Goal: Task Accomplishment & Management: Complete application form

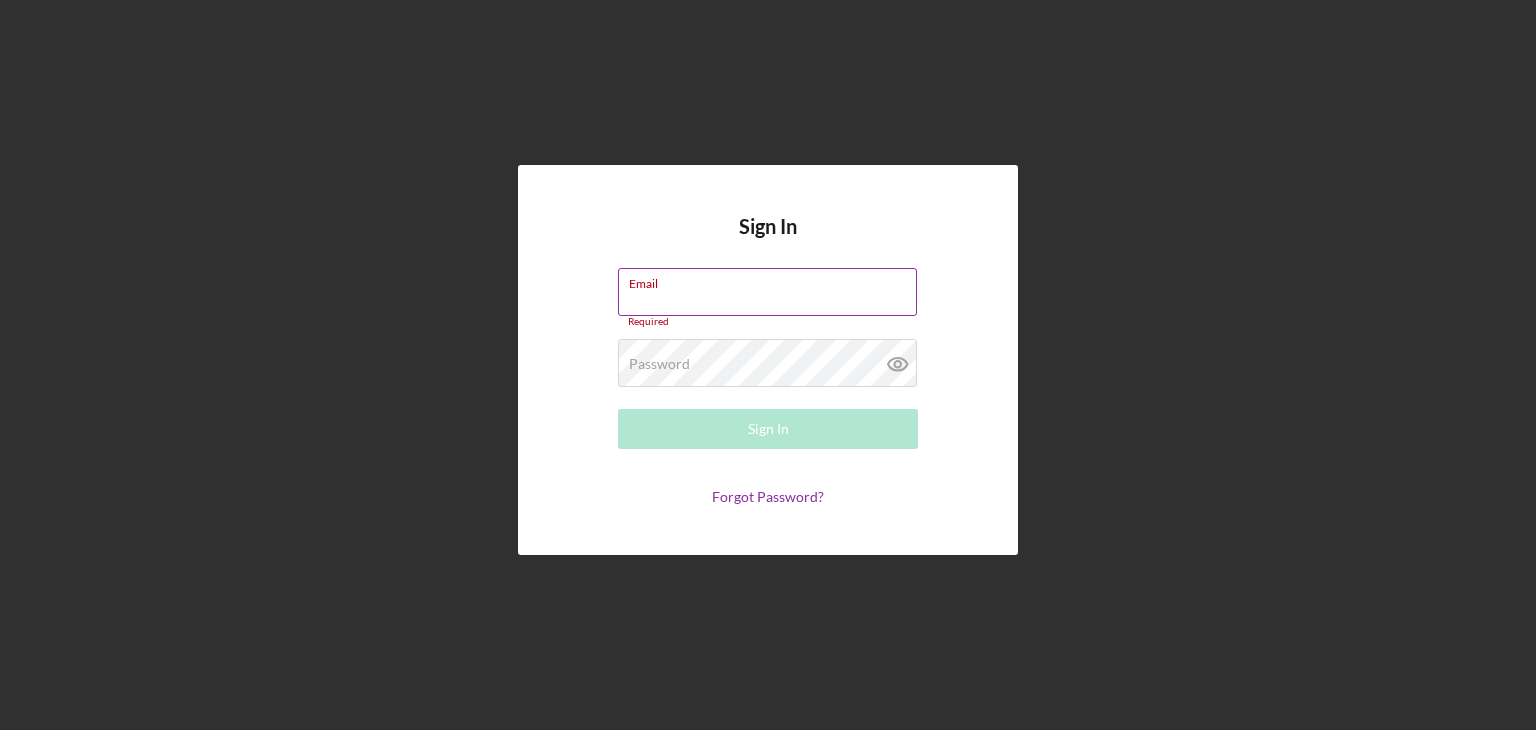
type input "[PERSON_NAME][EMAIL_ADDRESS][DOMAIN_NAME]"
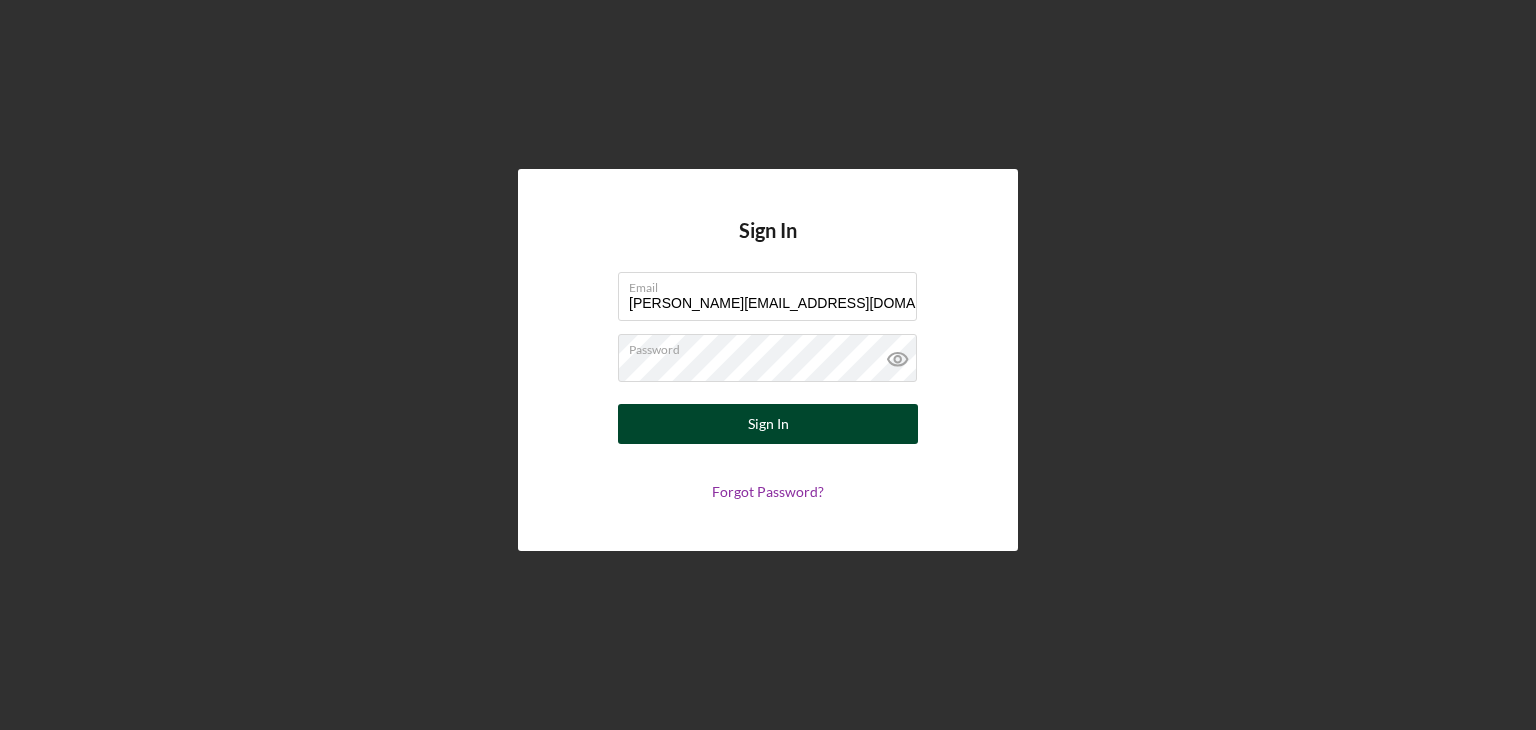
click at [785, 425] on div "Sign In" at bounding box center [768, 424] width 41 height 40
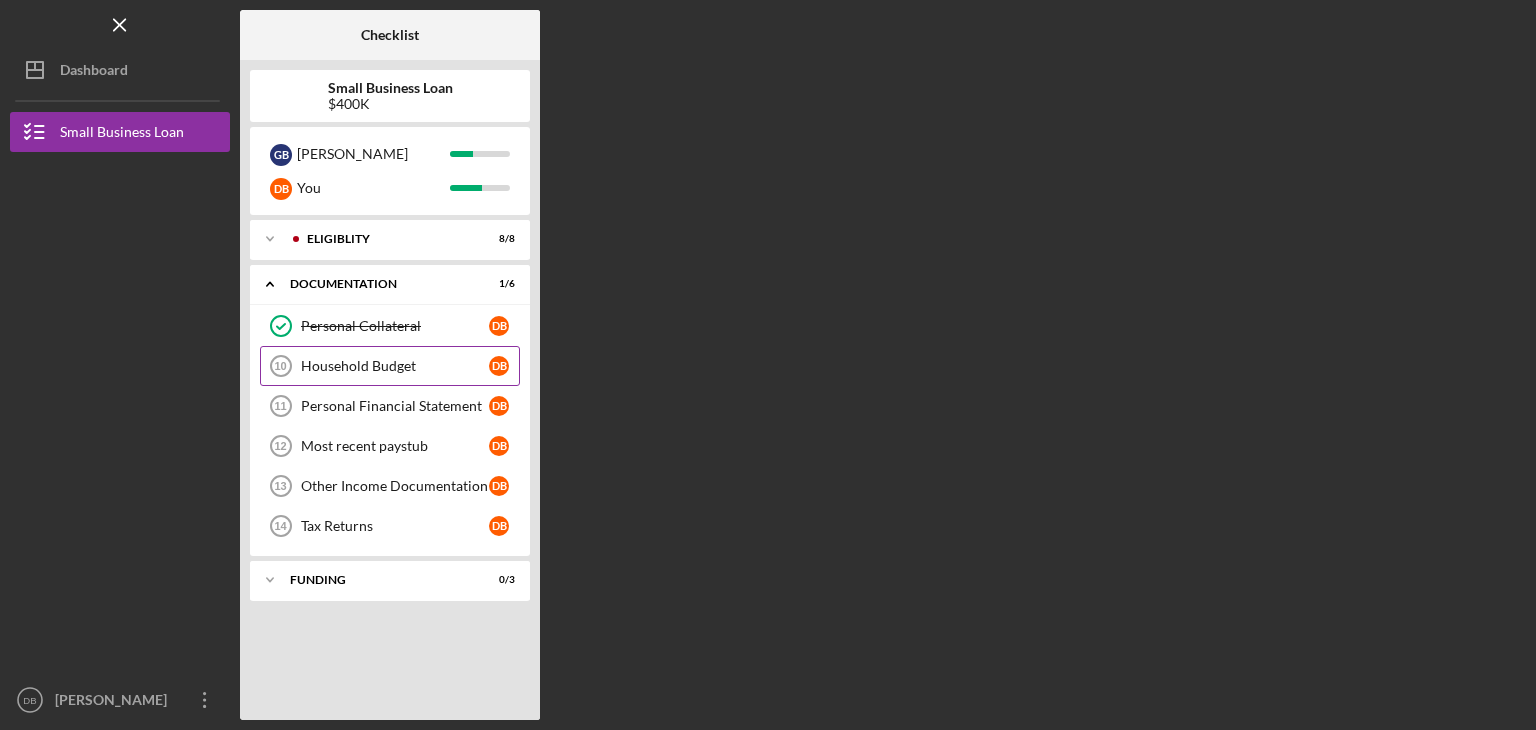
click at [353, 369] on div "Household Budget" at bounding box center [395, 366] width 188 height 16
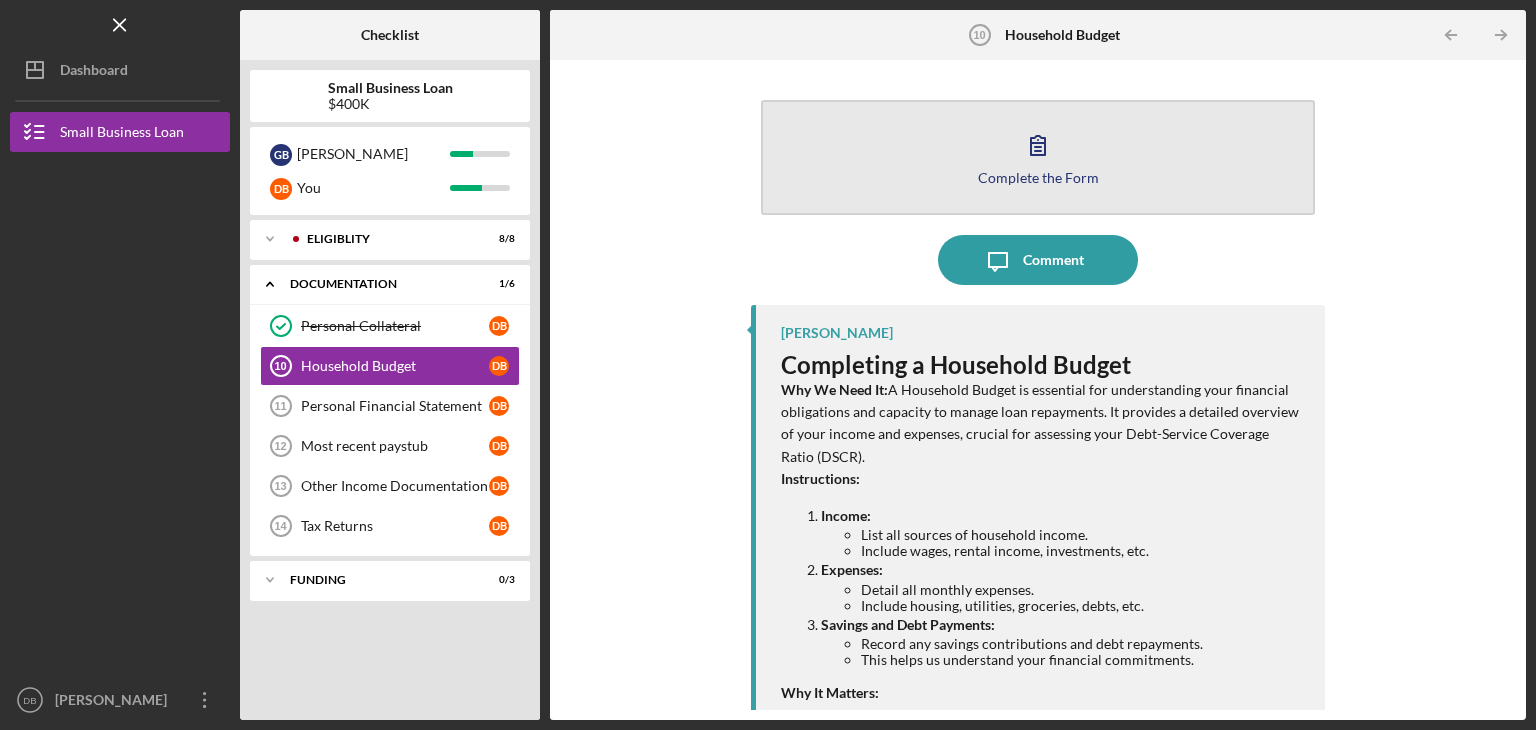
click at [1069, 143] on button "Complete the Form Form" at bounding box center [1038, 157] width 554 height 115
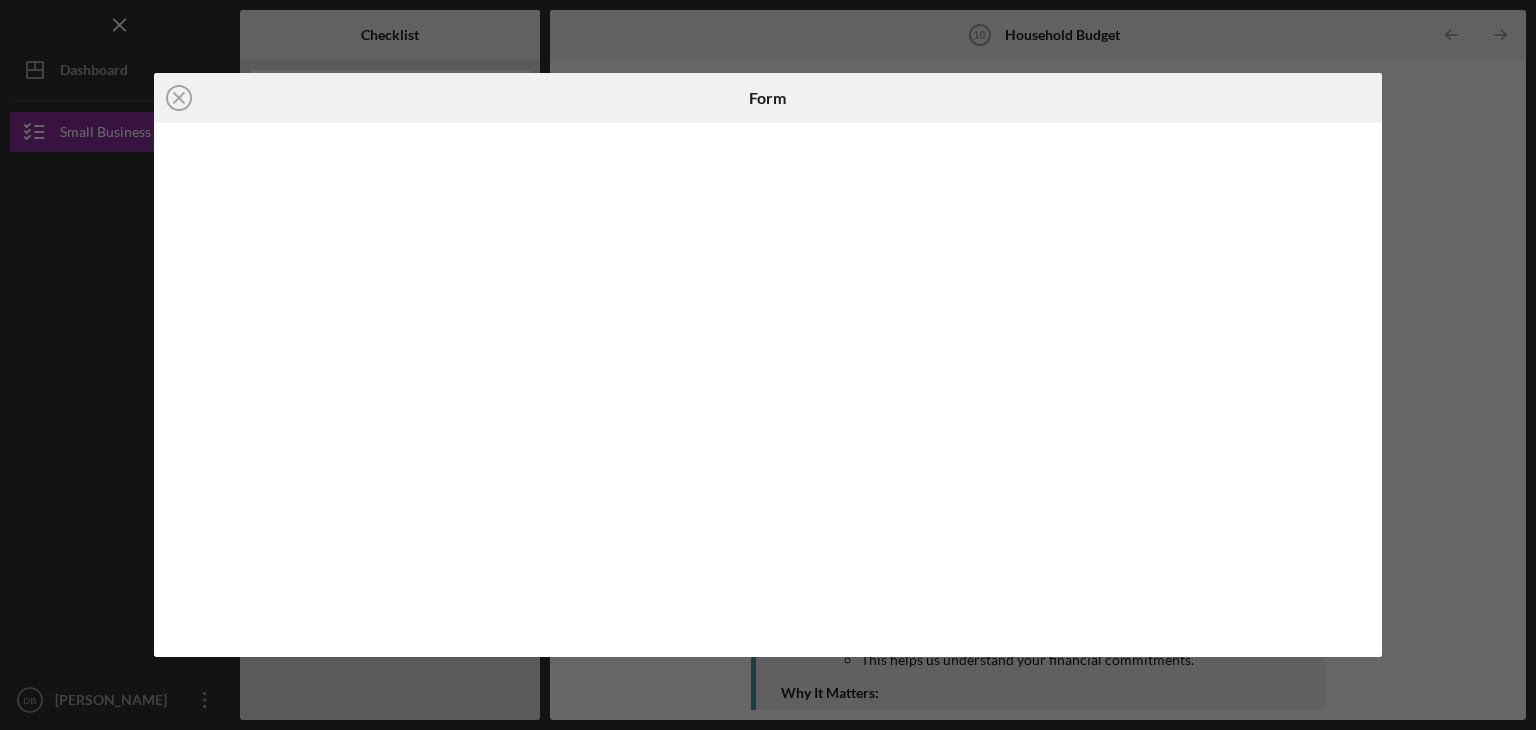
click at [1450, 491] on div "Icon/Close Form" at bounding box center [768, 365] width 1536 height 730
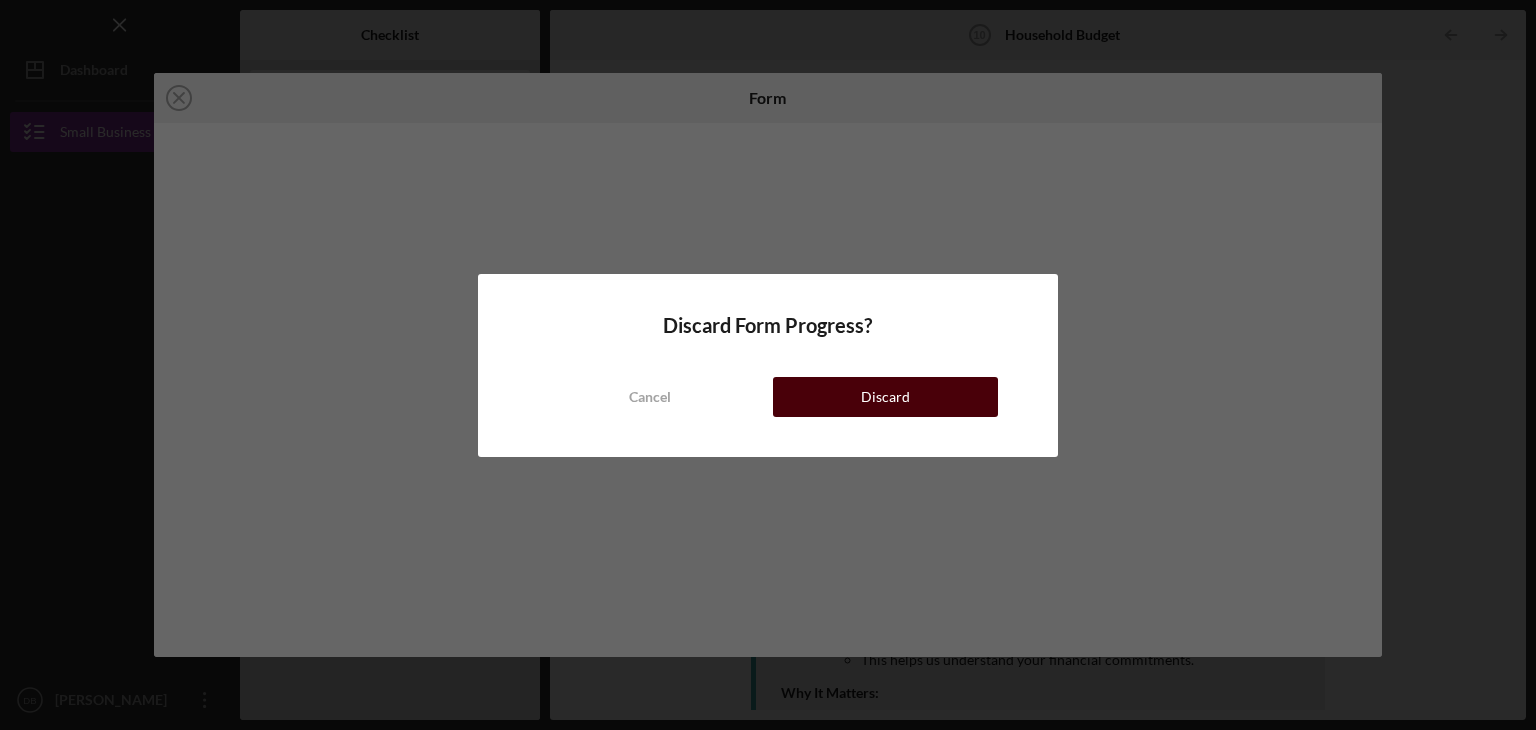
click at [806, 393] on button "Discard" at bounding box center [885, 397] width 225 height 40
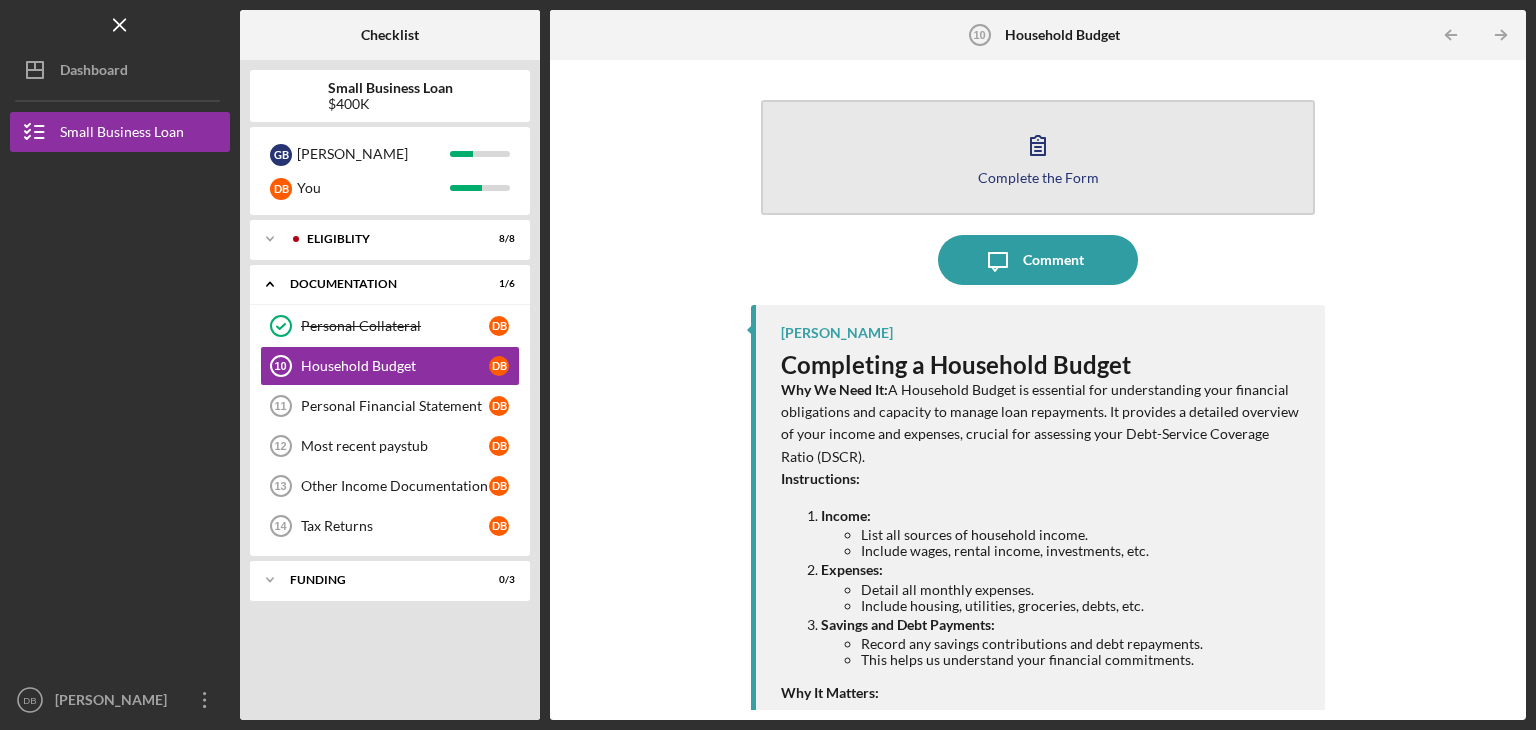
click at [952, 173] on button "Complete the Form Form" at bounding box center [1038, 157] width 554 height 115
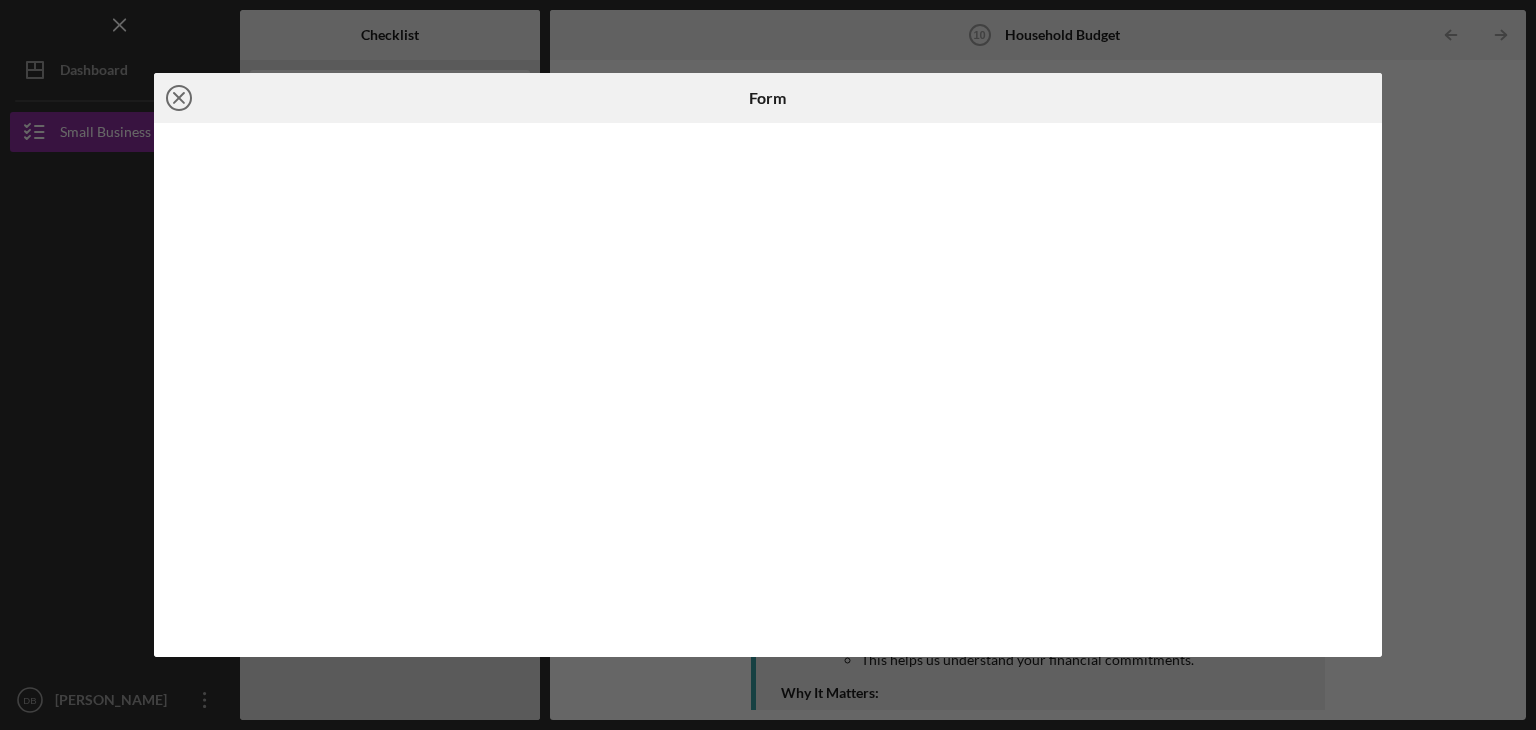
click at [176, 99] on line at bounding box center [179, 98] width 10 height 10
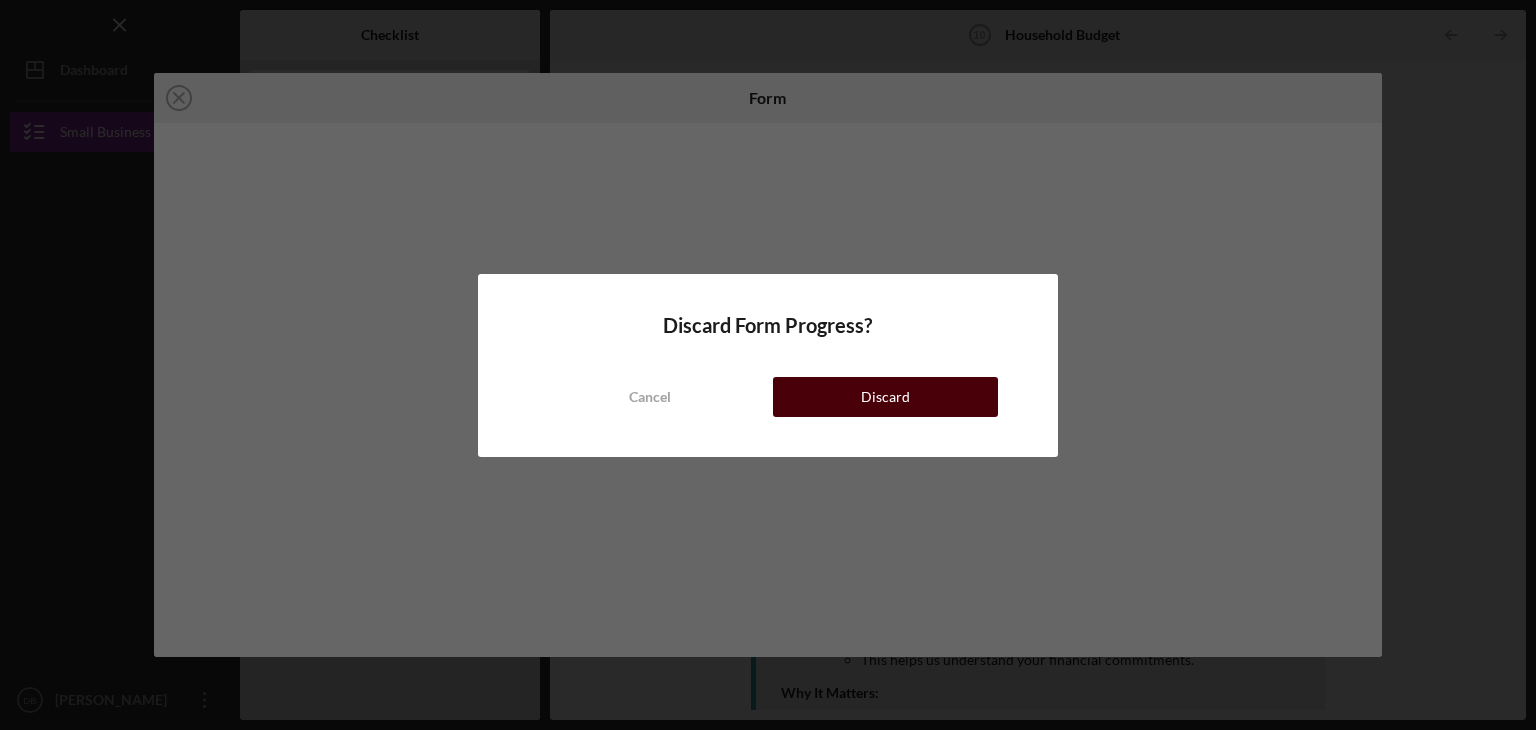
click at [941, 391] on button "Discard" at bounding box center [885, 397] width 225 height 40
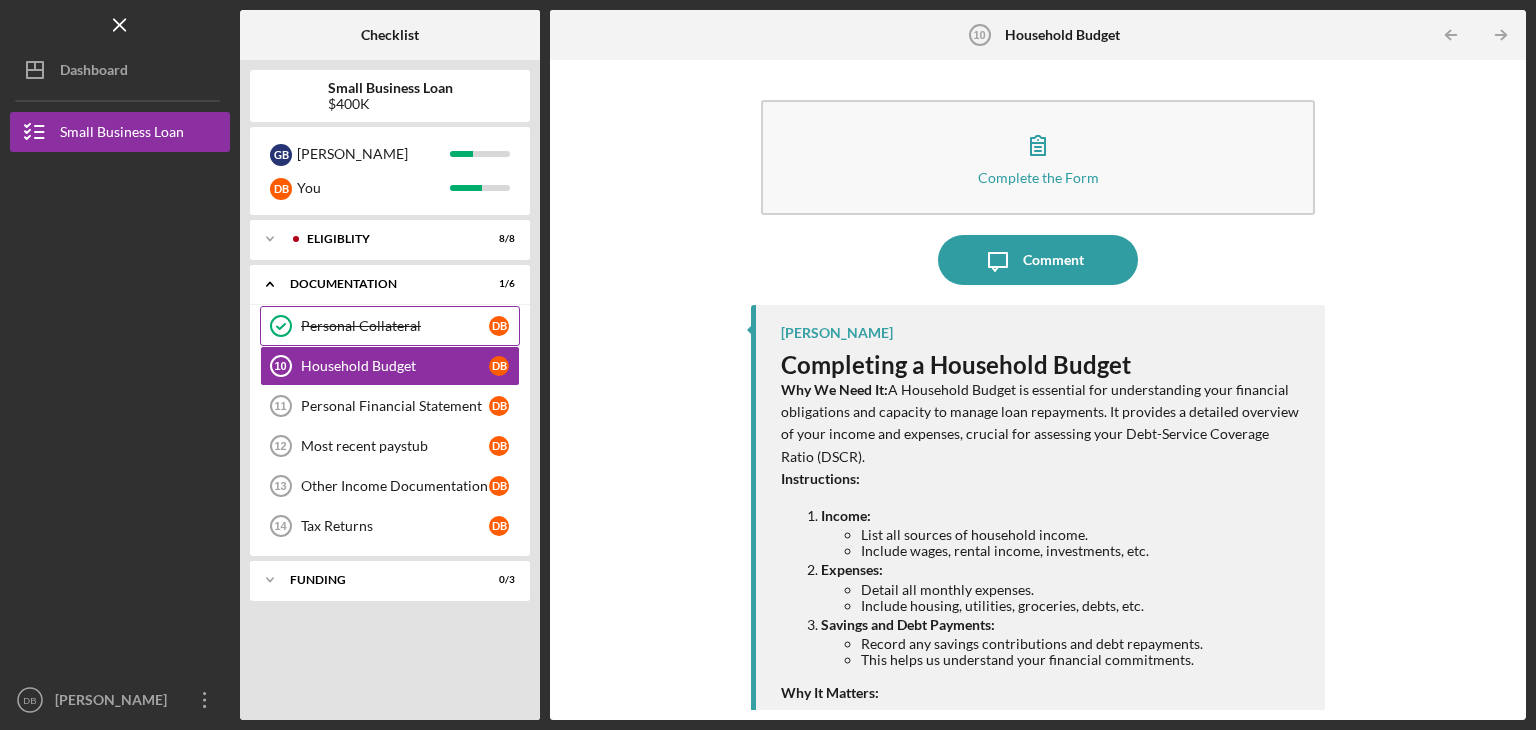
click at [377, 334] on link "Personal Collateral Personal Collateral D B" at bounding box center [390, 326] width 260 height 40
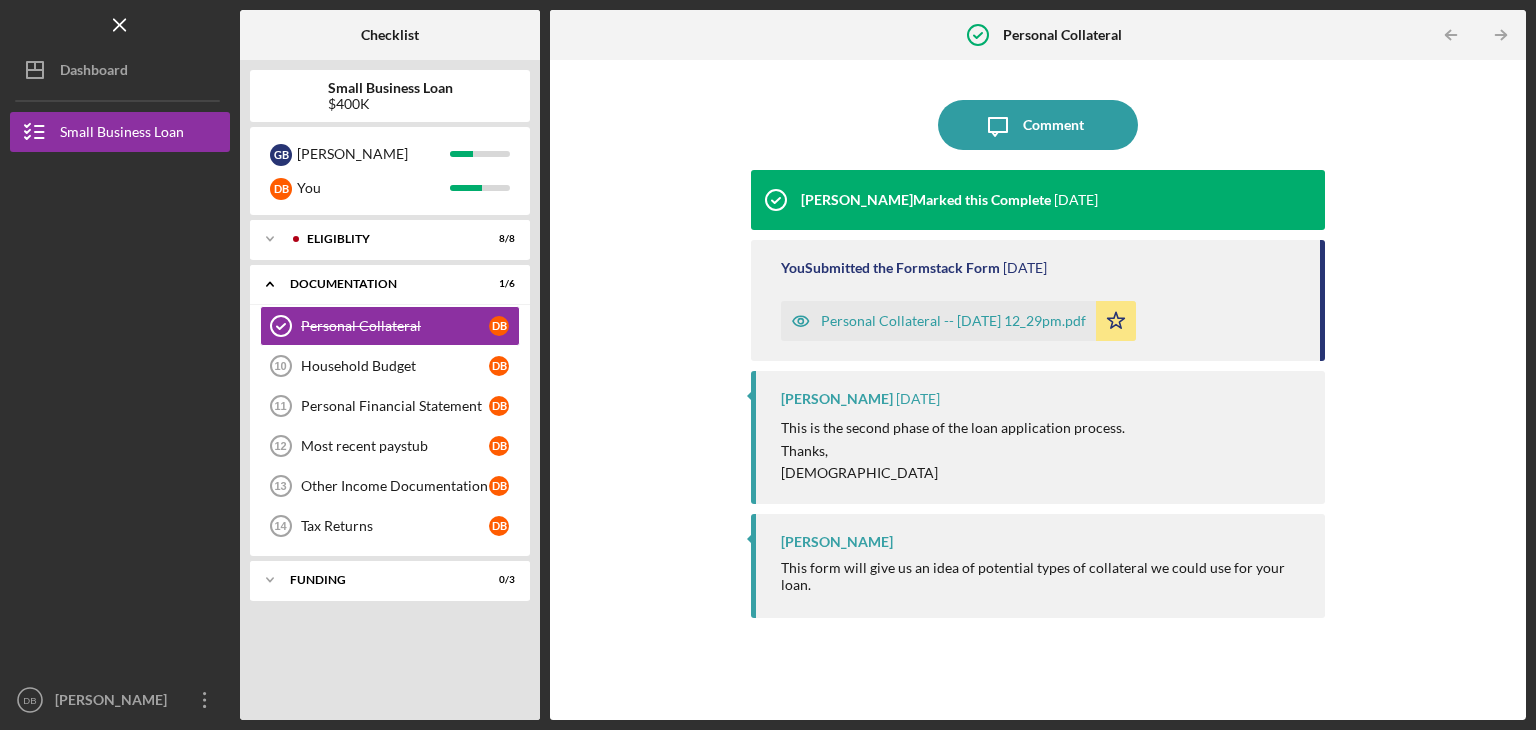
click at [951, 317] on div "Personal Collateral -- [DATE] 12_29pm.pdf" at bounding box center [953, 321] width 265 height 16
click at [908, 318] on div "Personal Collateral -- [DATE] 12_29pm.pdf" at bounding box center [953, 321] width 265 height 16
click at [934, 202] on div "[PERSON_NAME] Marked this Complete" at bounding box center [926, 200] width 250 height 16
click at [684, 137] on div "Icon/Message Comment [PERSON_NAME] Marked this Complete [DATE] You Submitted th…" at bounding box center [1038, 390] width 956 height 640
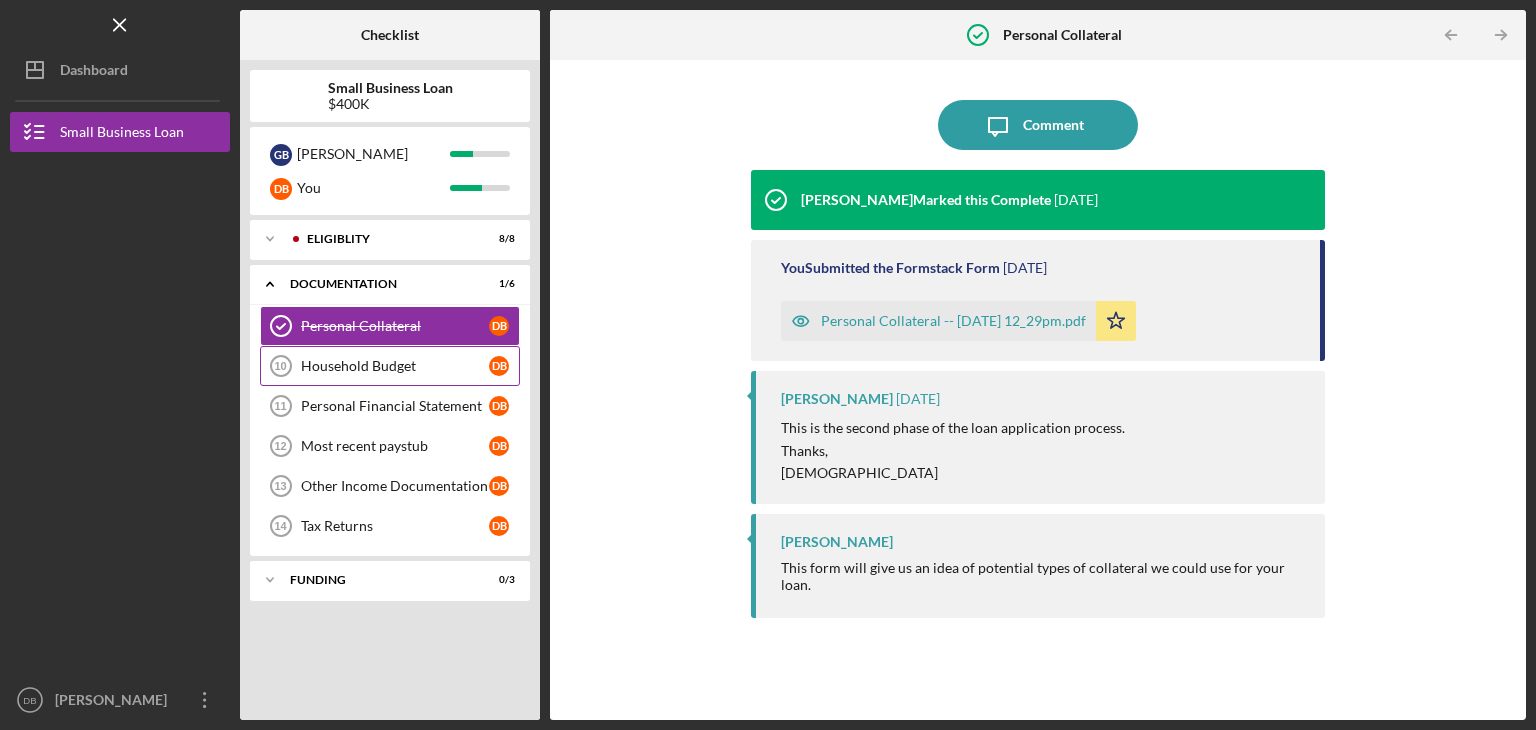
click at [360, 368] on div "Household Budget" at bounding box center [395, 366] width 188 height 16
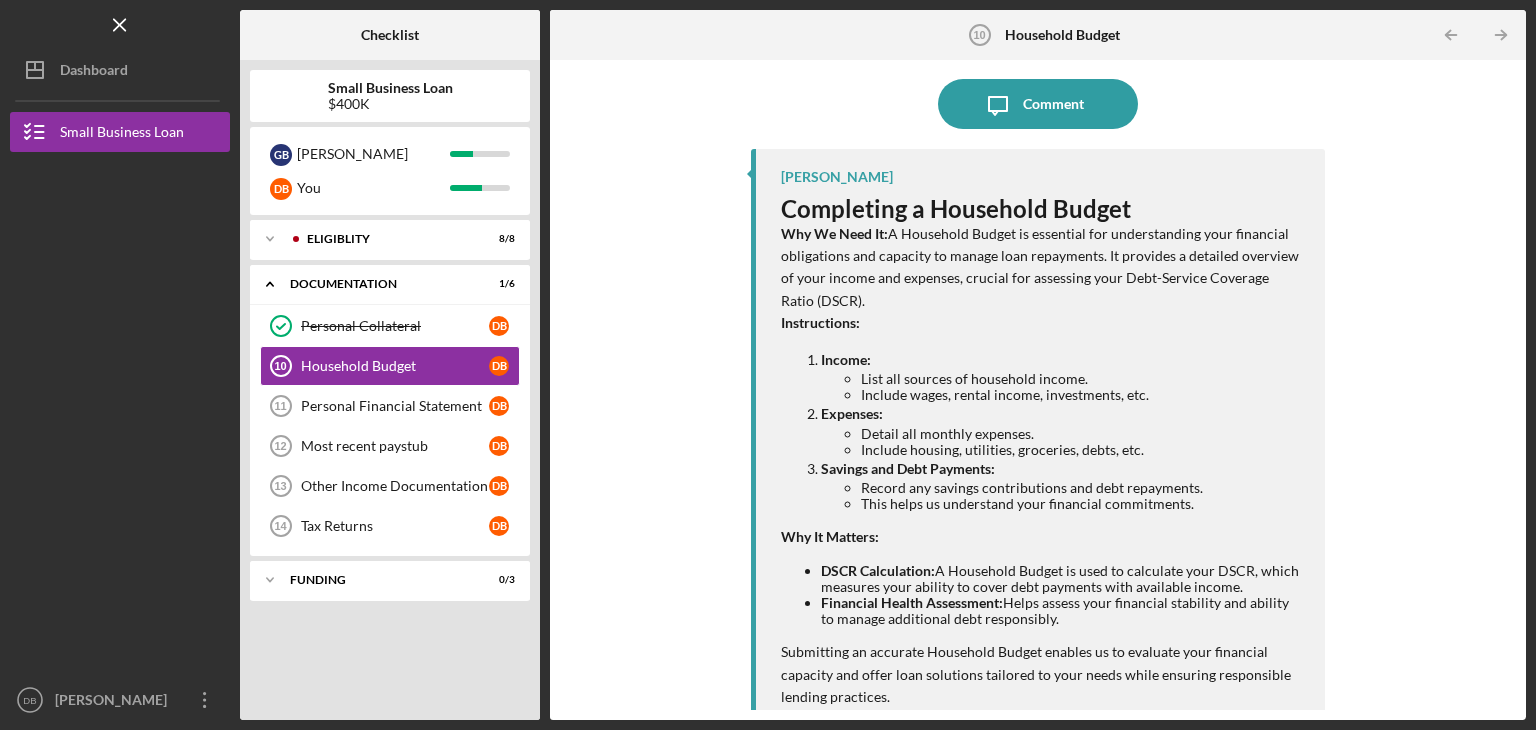
scroll to position [179, 0]
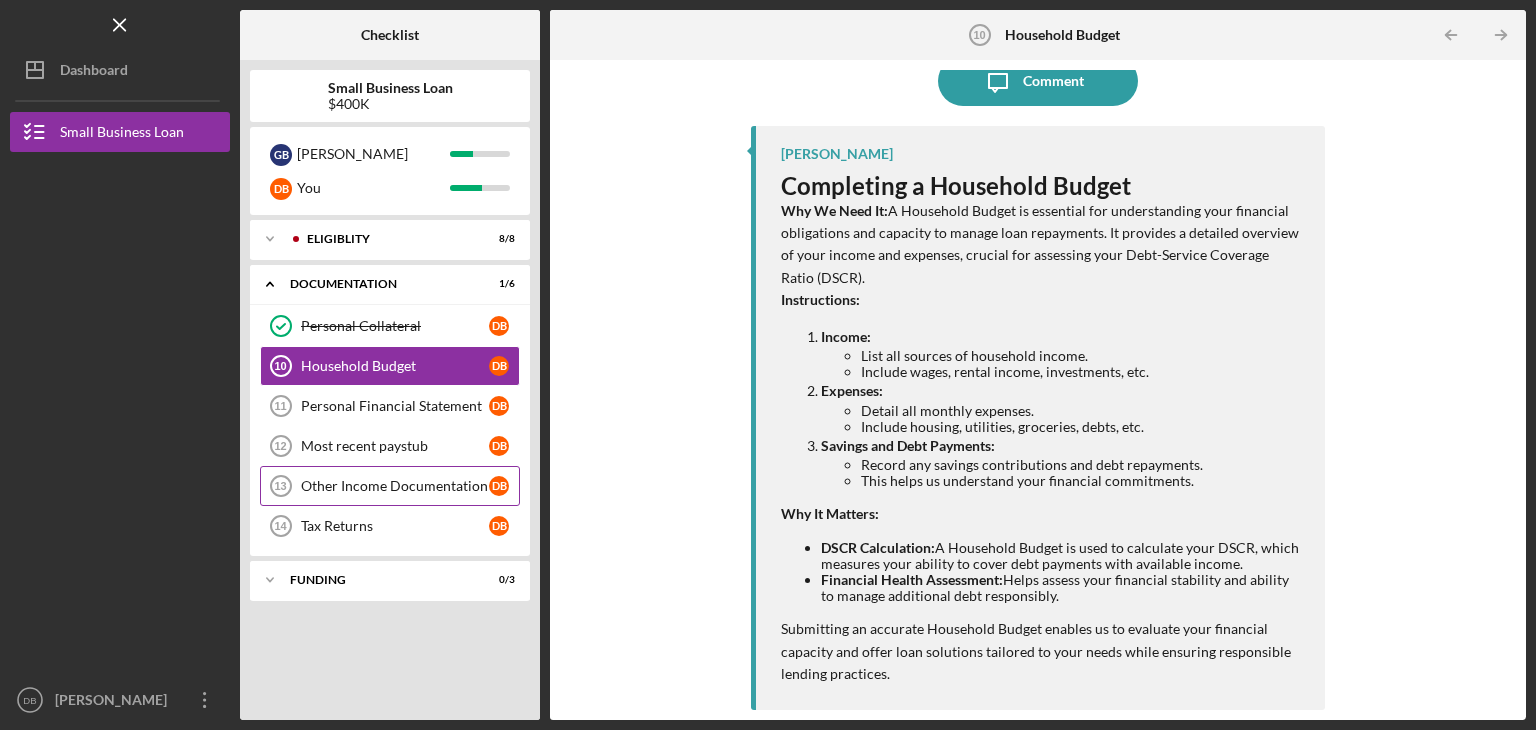
click at [444, 489] on div "Other Income Documentation" at bounding box center [395, 486] width 188 height 16
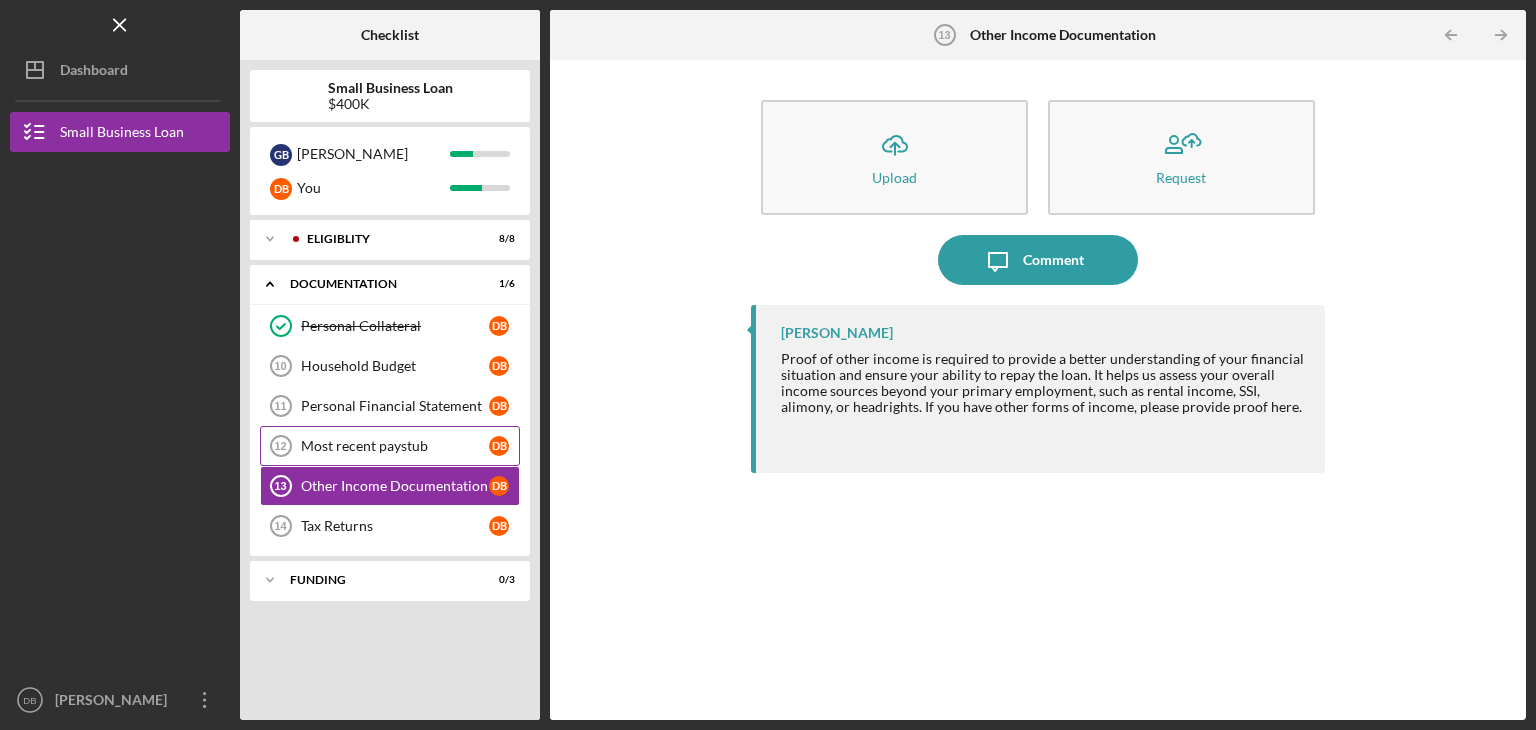
click at [393, 451] on div "Most recent paystub" at bounding box center [395, 446] width 188 height 16
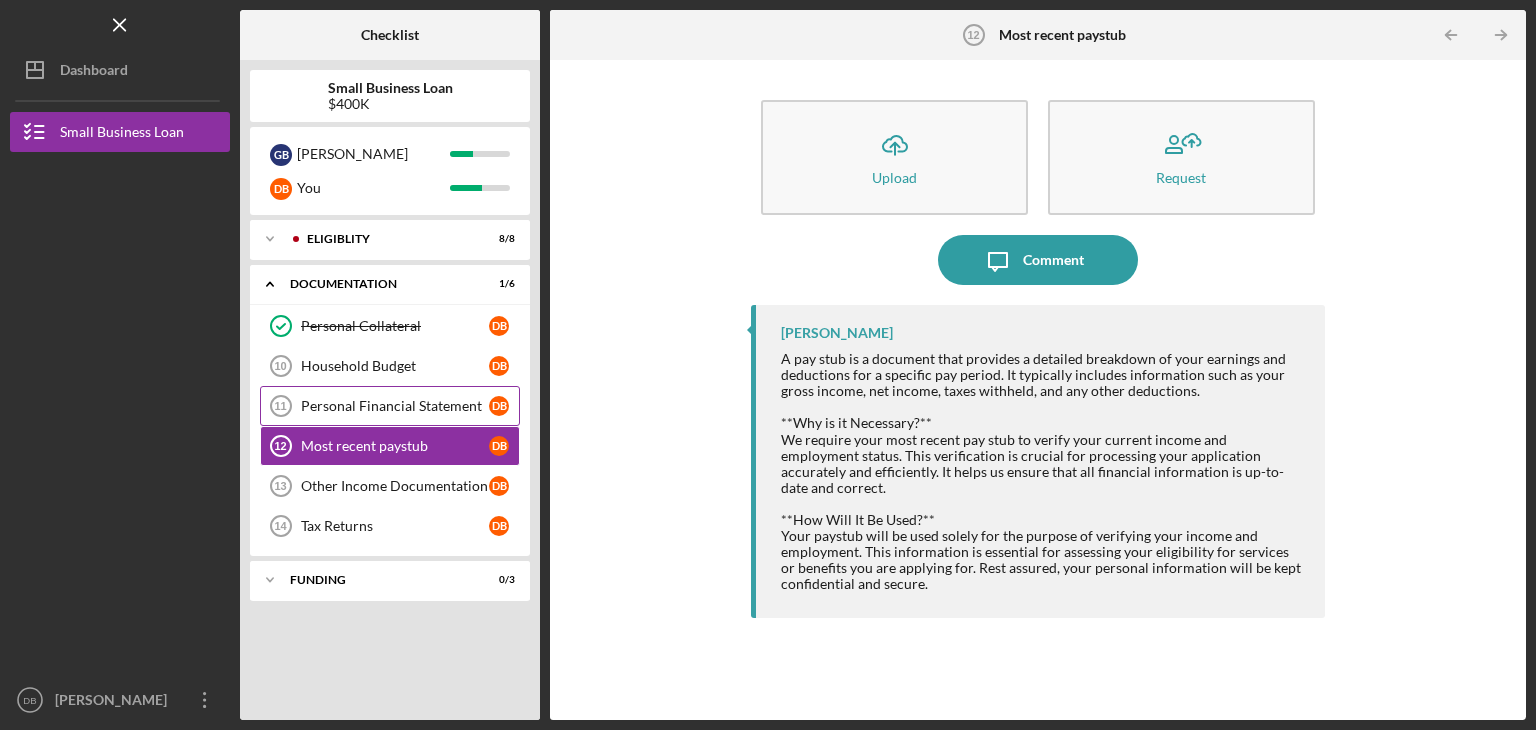
click at [357, 401] on div "Personal Financial Statement" at bounding box center [395, 406] width 188 height 16
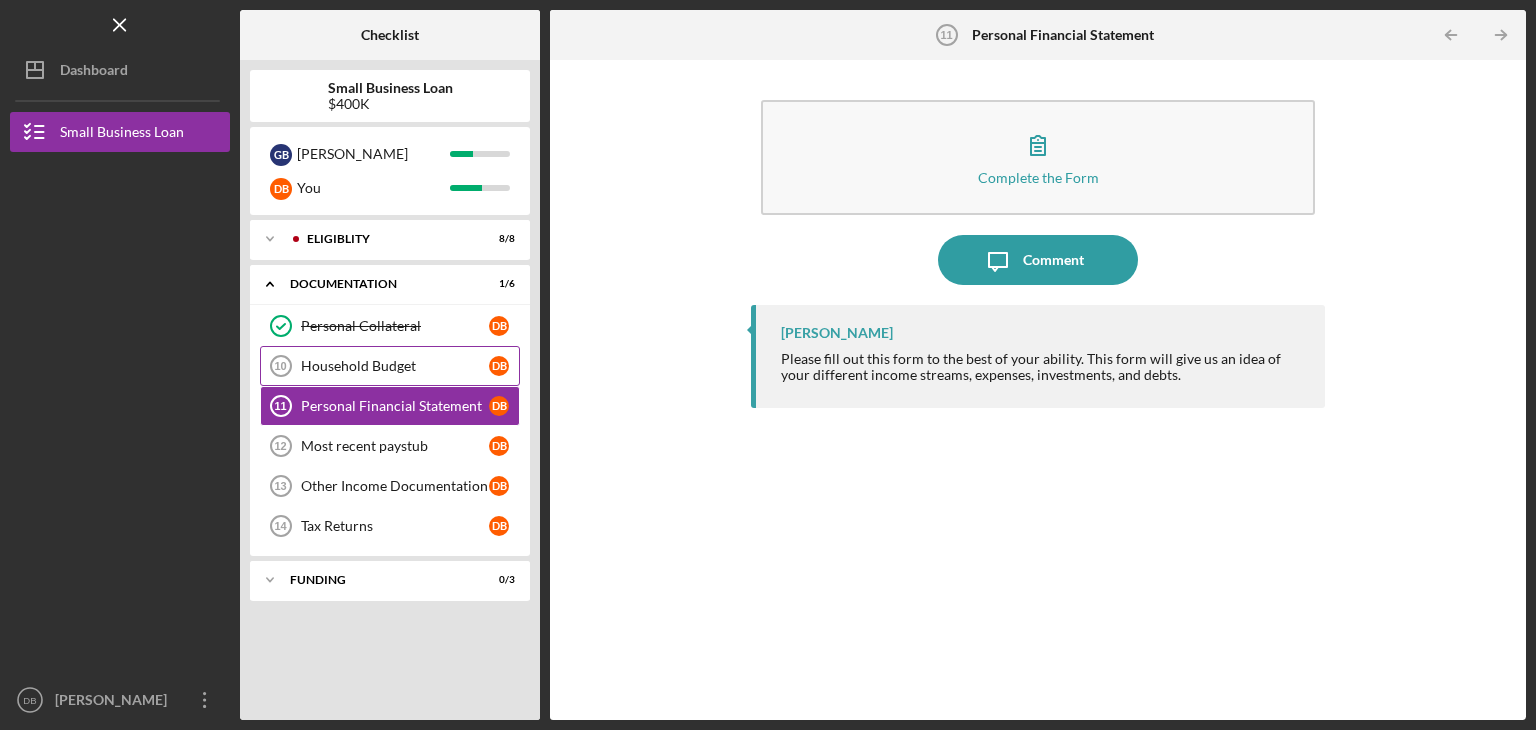
click at [338, 359] on div "Household Budget" at bounding box center [395, 366] width 188 height 16
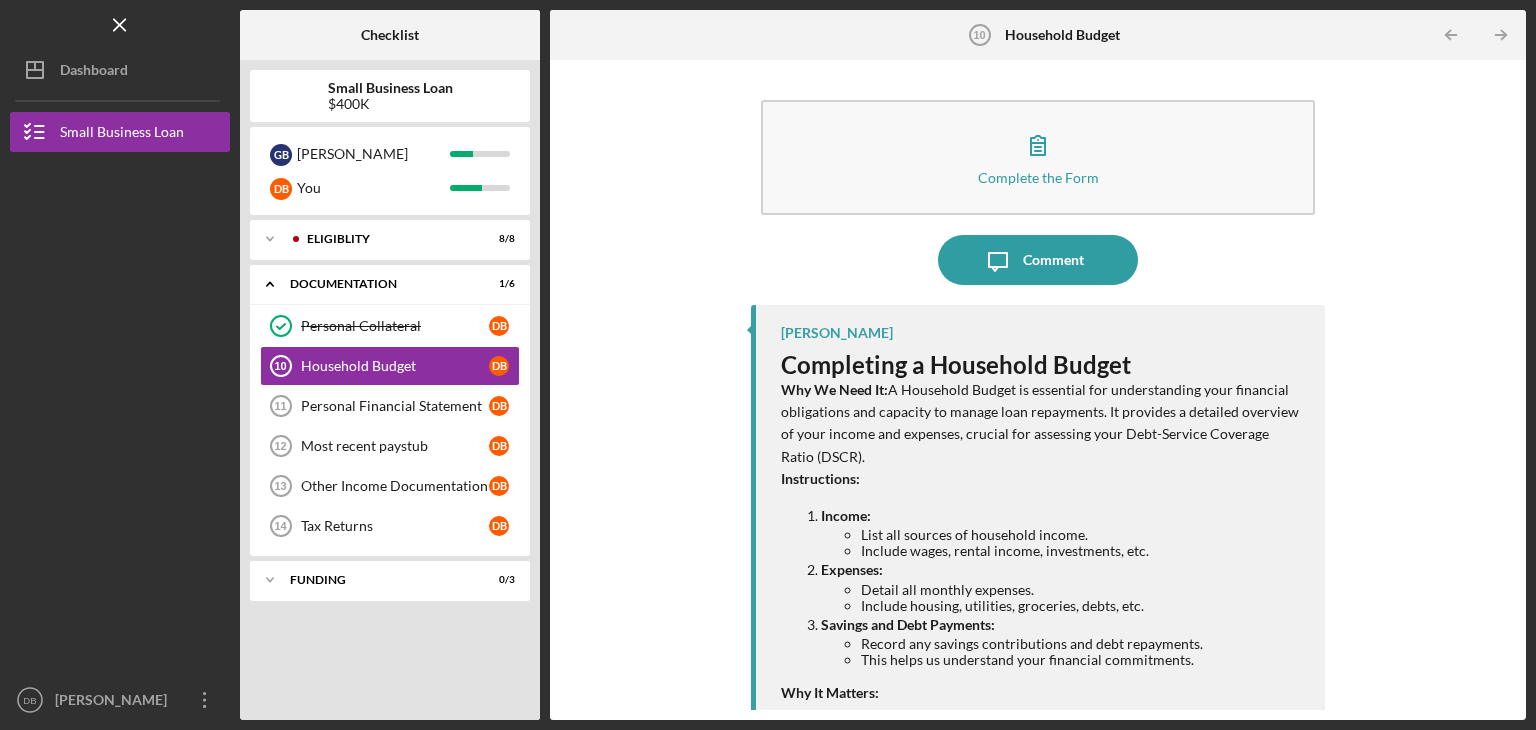
click at [1508, 452] on div "Complete the Form Form Icon/Message Comment [PERSON_NAME] Completing a Househol…" at bounding box center [1038, 390] width 956 height 640
click at [340, 319] on div "Personal Collateral" at bounding box center [395, 326] width 188 height 16
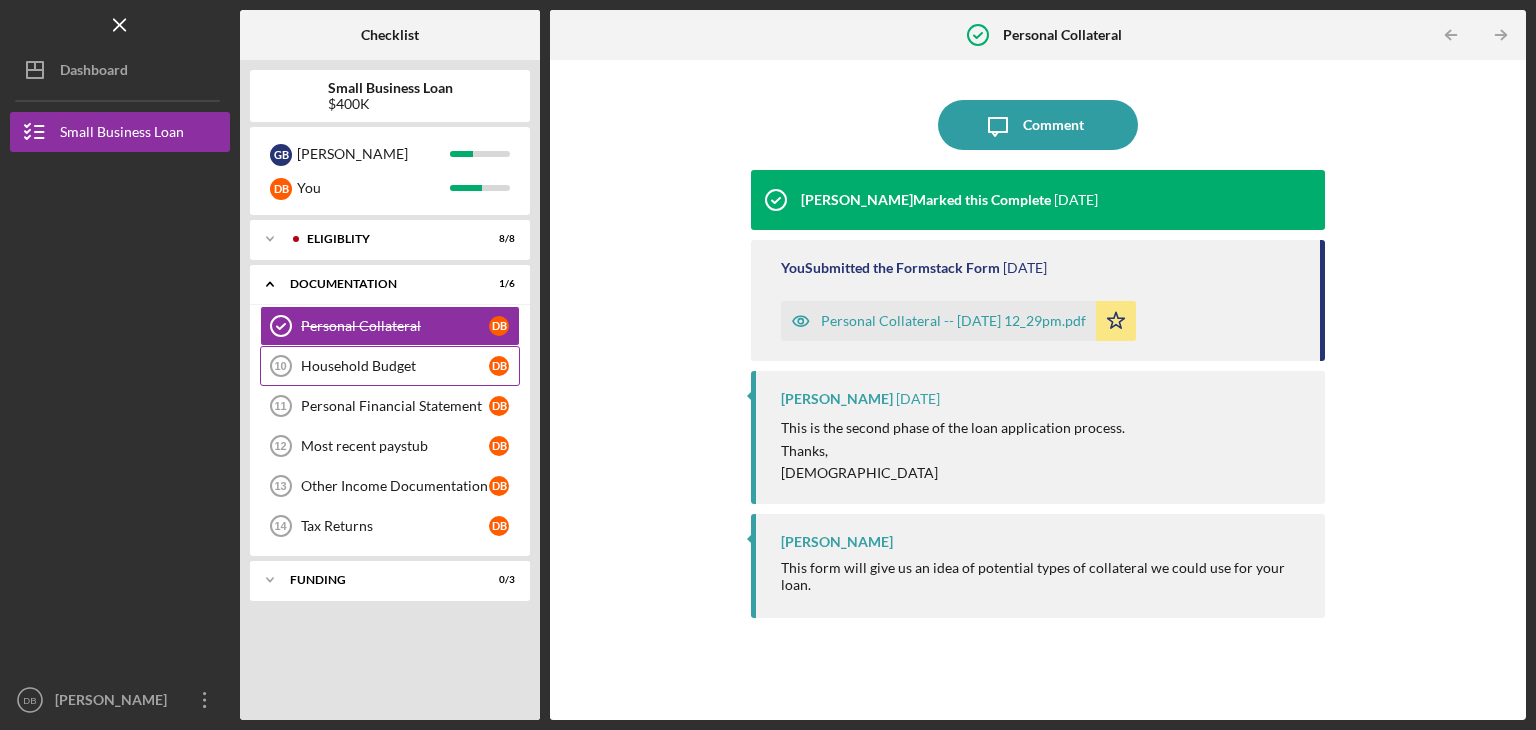
click at [388, 365] on div "Household Budget" at bounding box center [395, 366] width 188 height 16
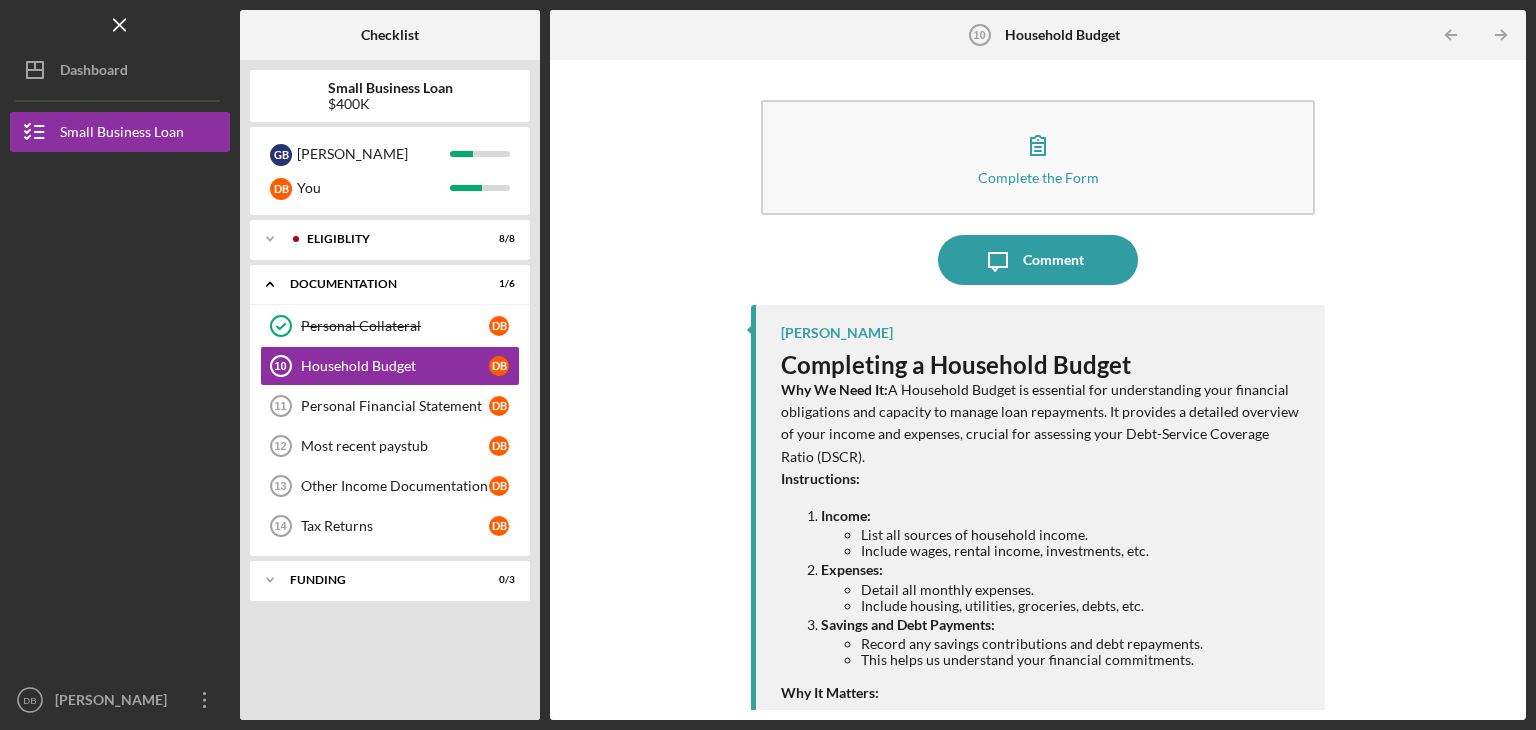
click at [604, 150] on div "Complete the Form Form Icon/Message Comment [PERSON_NAME] Completing a Househol…" at bounding box center [1038, 390] width 956 height 640
click at [393, 525] on div "Tax Returns" at bounding box center [395, 526] width 188 height 16
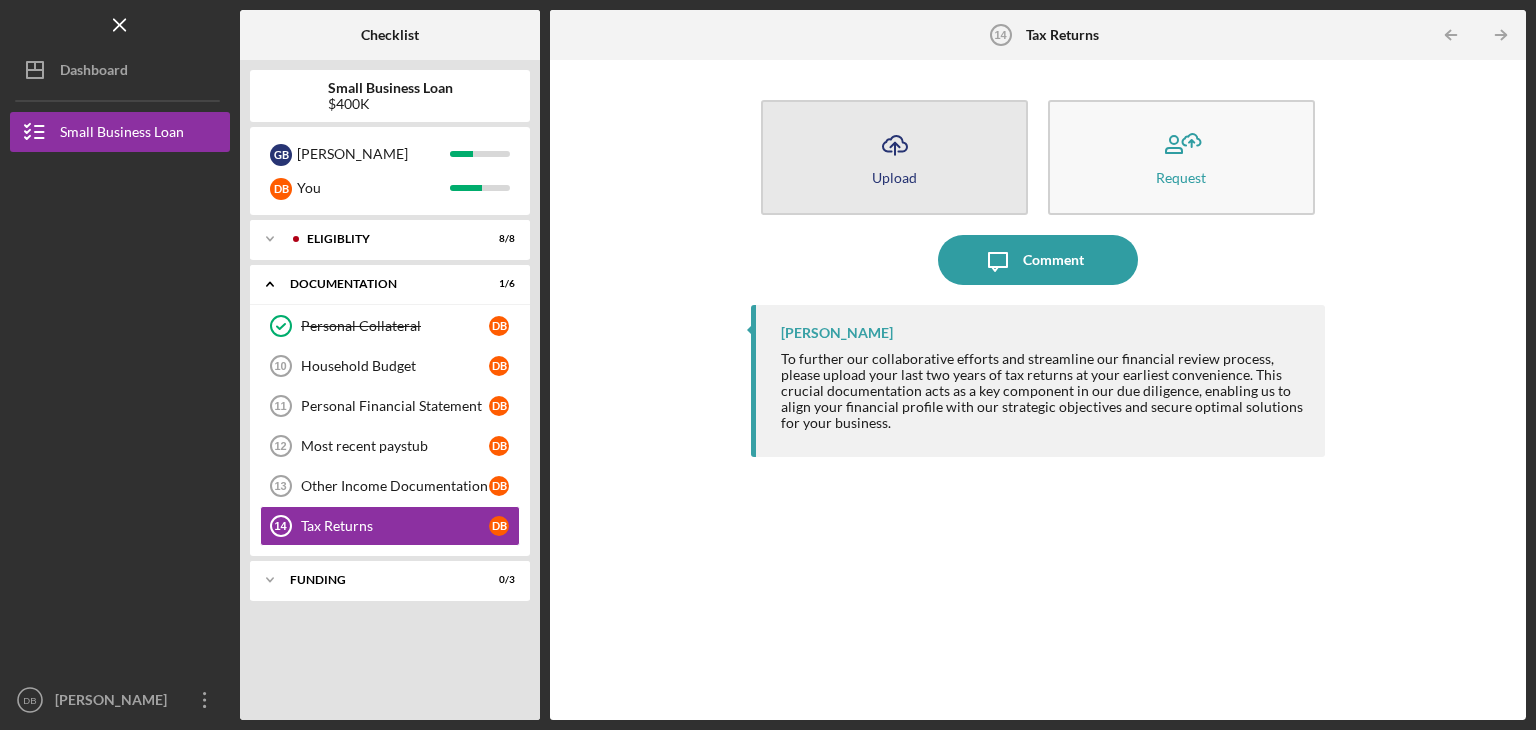
click at [932, 164] on button "Icon/Upload Upload" at bounding box center [894, 157] width 267 height 115
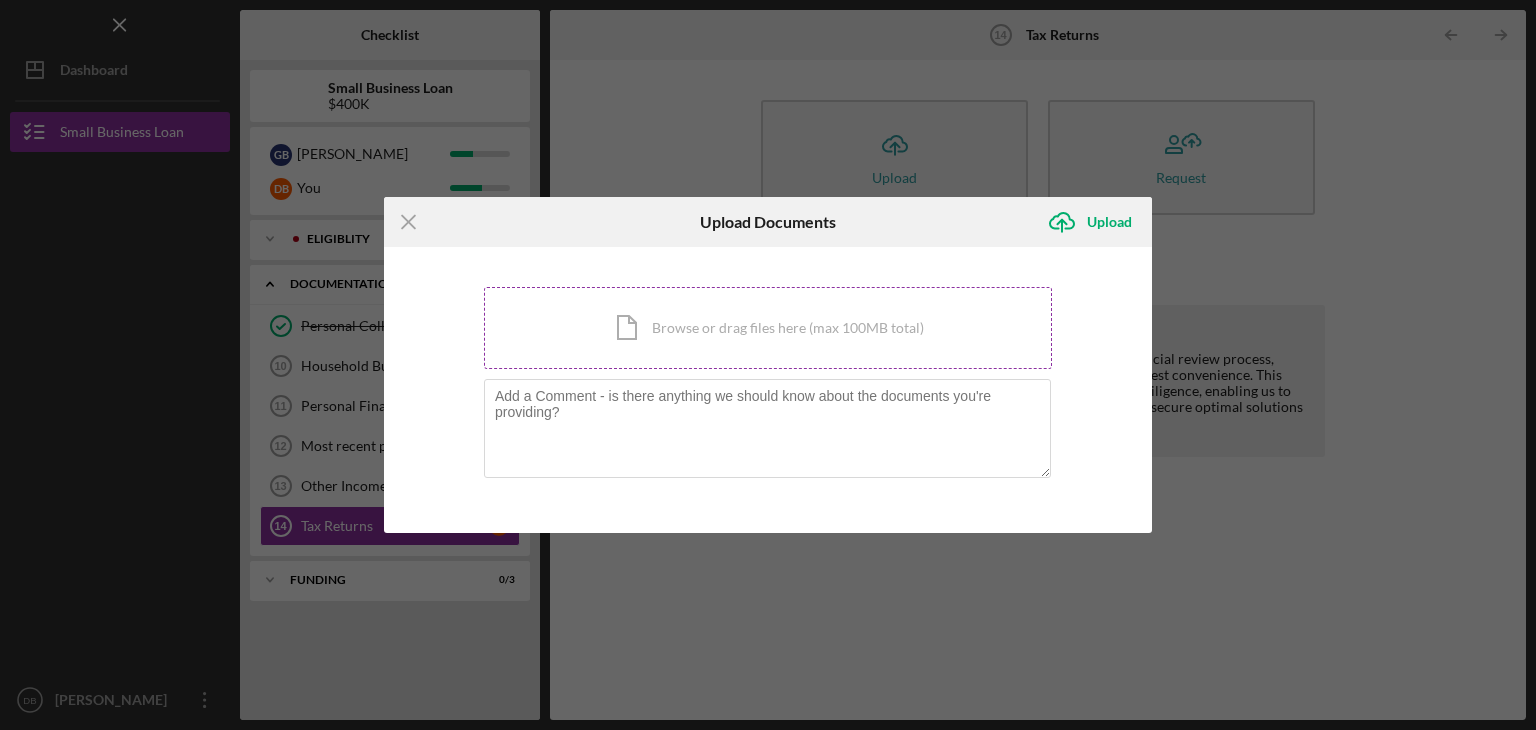
click at [827, 329] on div "Icon/Document Browse or drag files here (max 100MB total) Tap to choose files o…" at bounding box center [768, 328] width 568 height 82
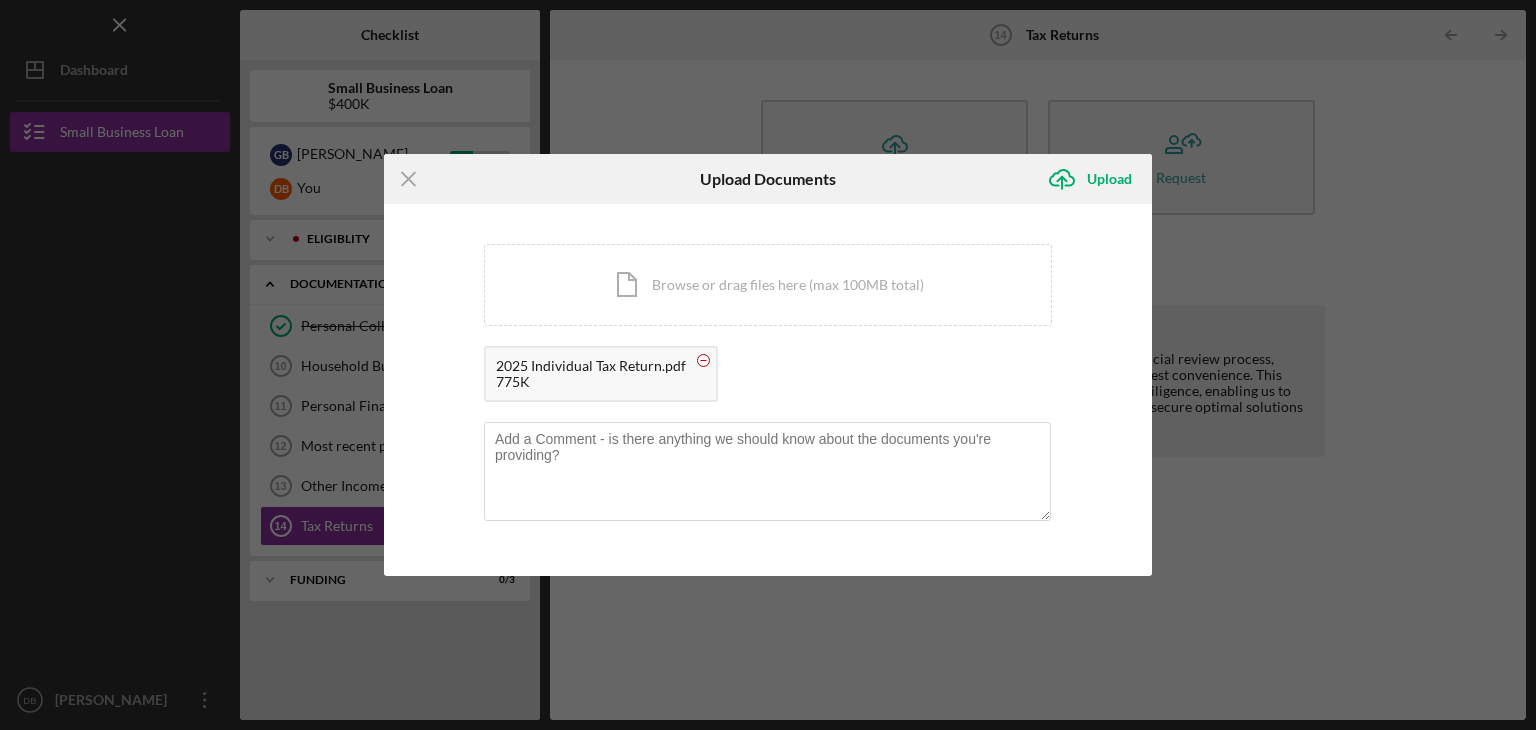
click at [702, 363] on circle at bounding box center [704, 361] width 12 height 12
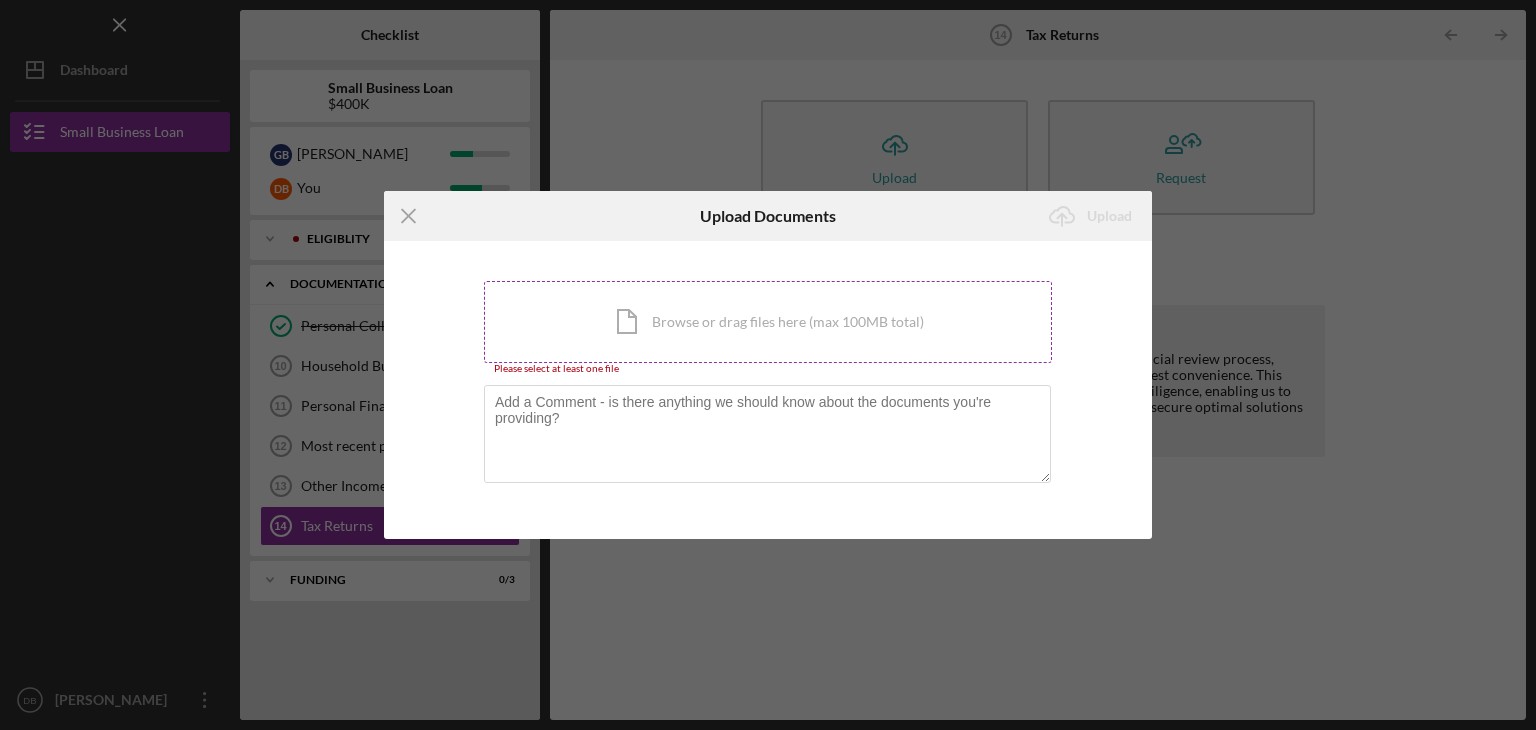
click at [793, 313] on div "Icon/Document Browse or drag files here (max 100MB total) Tap to choose files o…" at bounding box center [768, 322] width 568 height 82
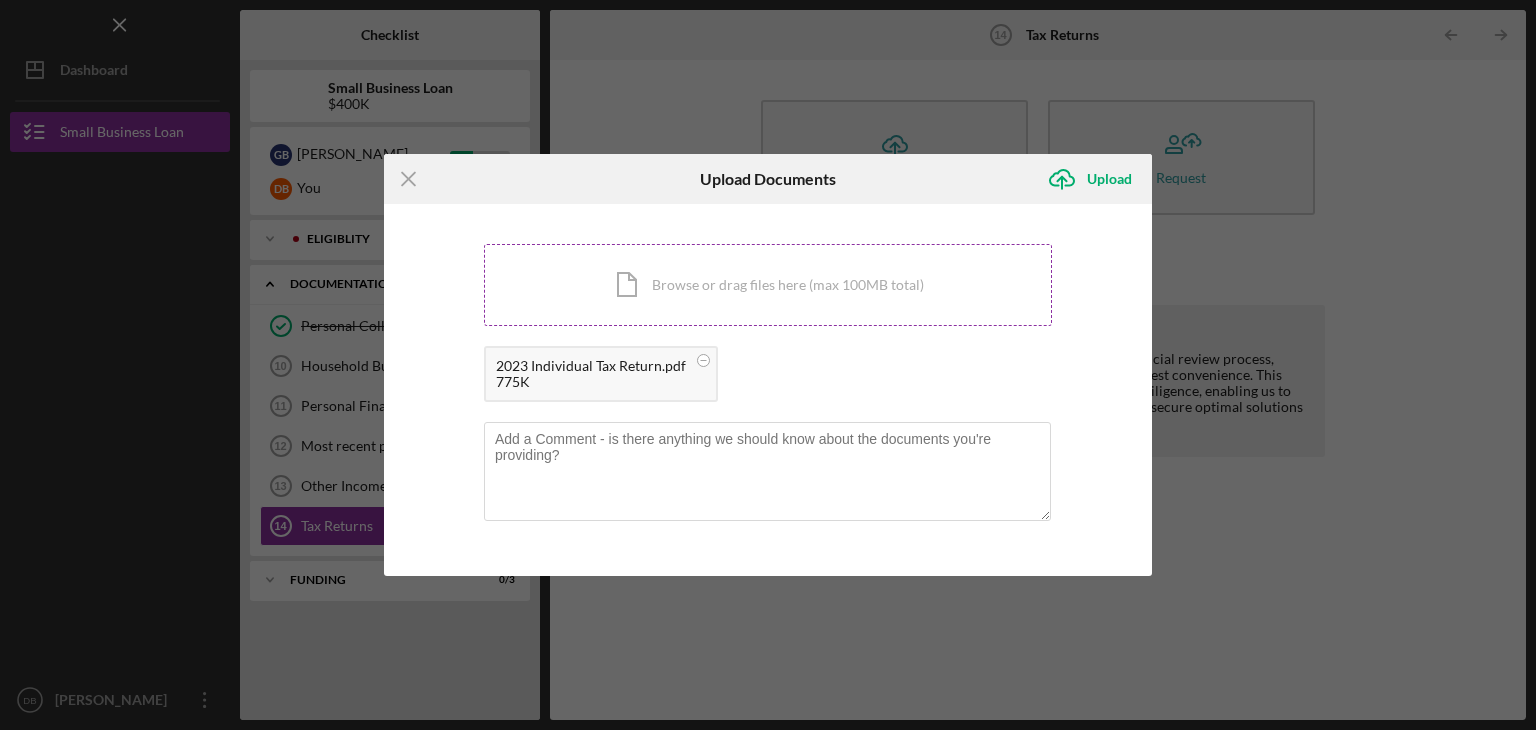
click at [836, 290] on div "Icon/Document Browse or drag files here (max 100MB total) Tap to choose files o…" at bounding box center [768, 285] width 568 height 82
click at [1121, 189] on div "Upload" at bounding box center [1109, 179] width 45 height 40
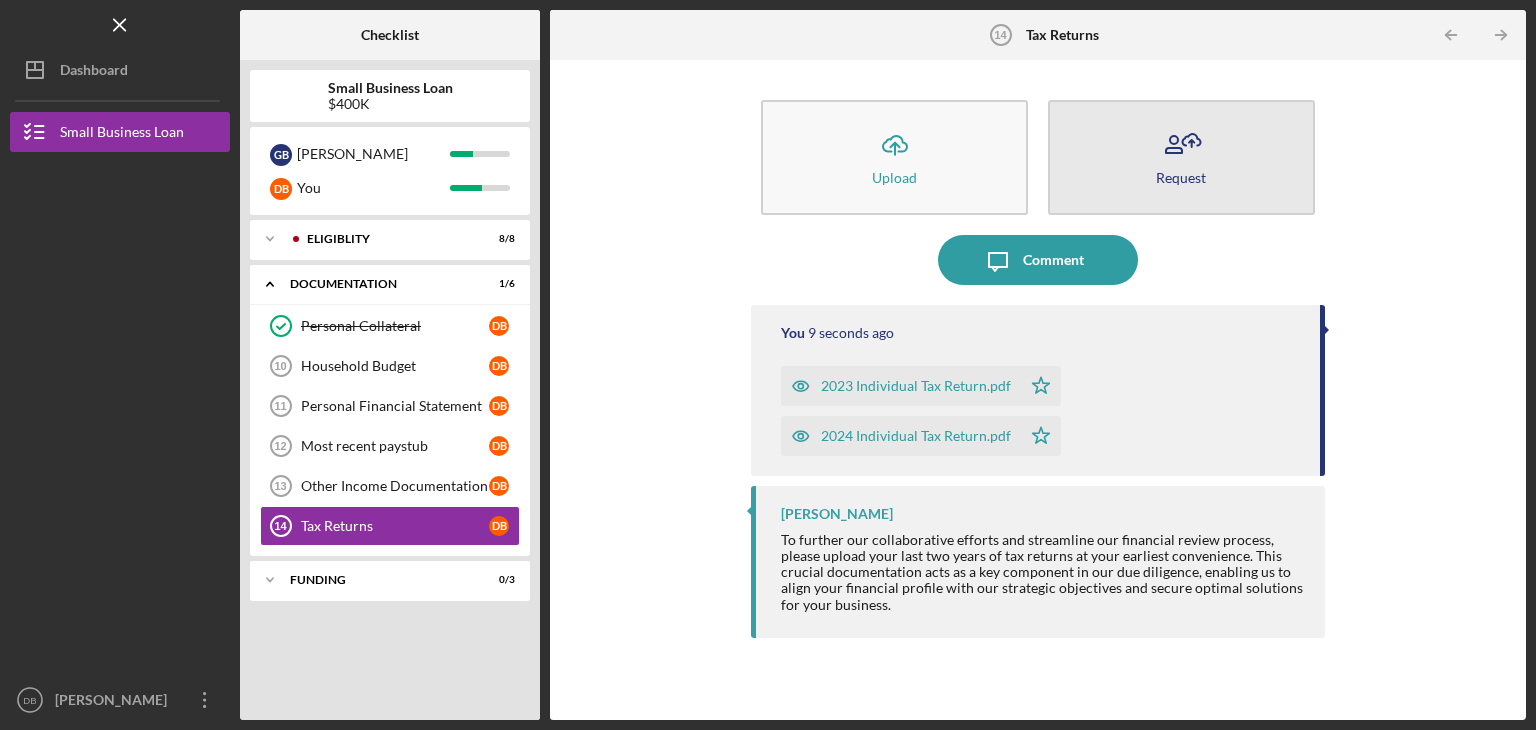
click at [1173, 141] on icon "button" at bounding box center [1181, 145] width 50 height 50
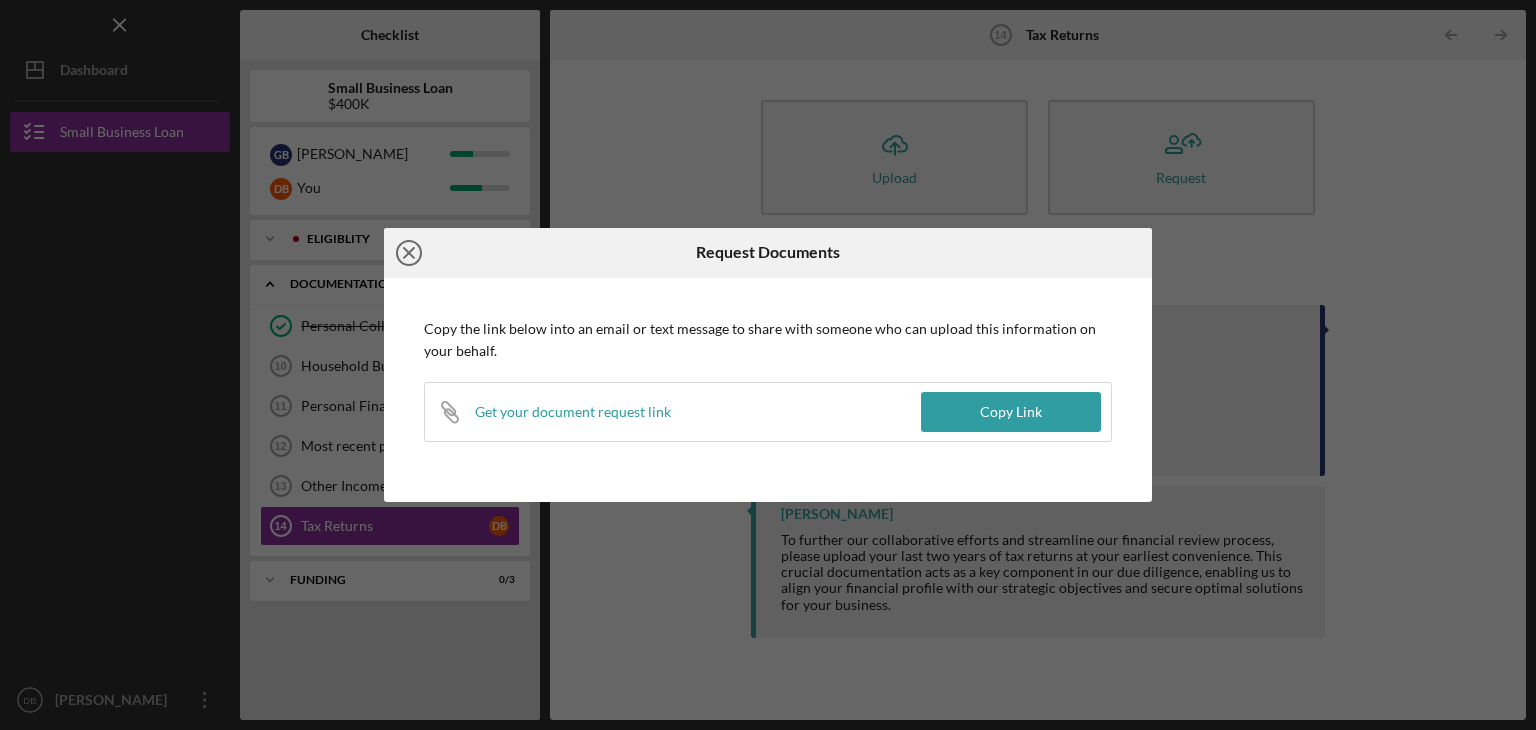
click at [419, 255] on icon "Icon/Close" at bounding box center [409, 253] width 50 height 50
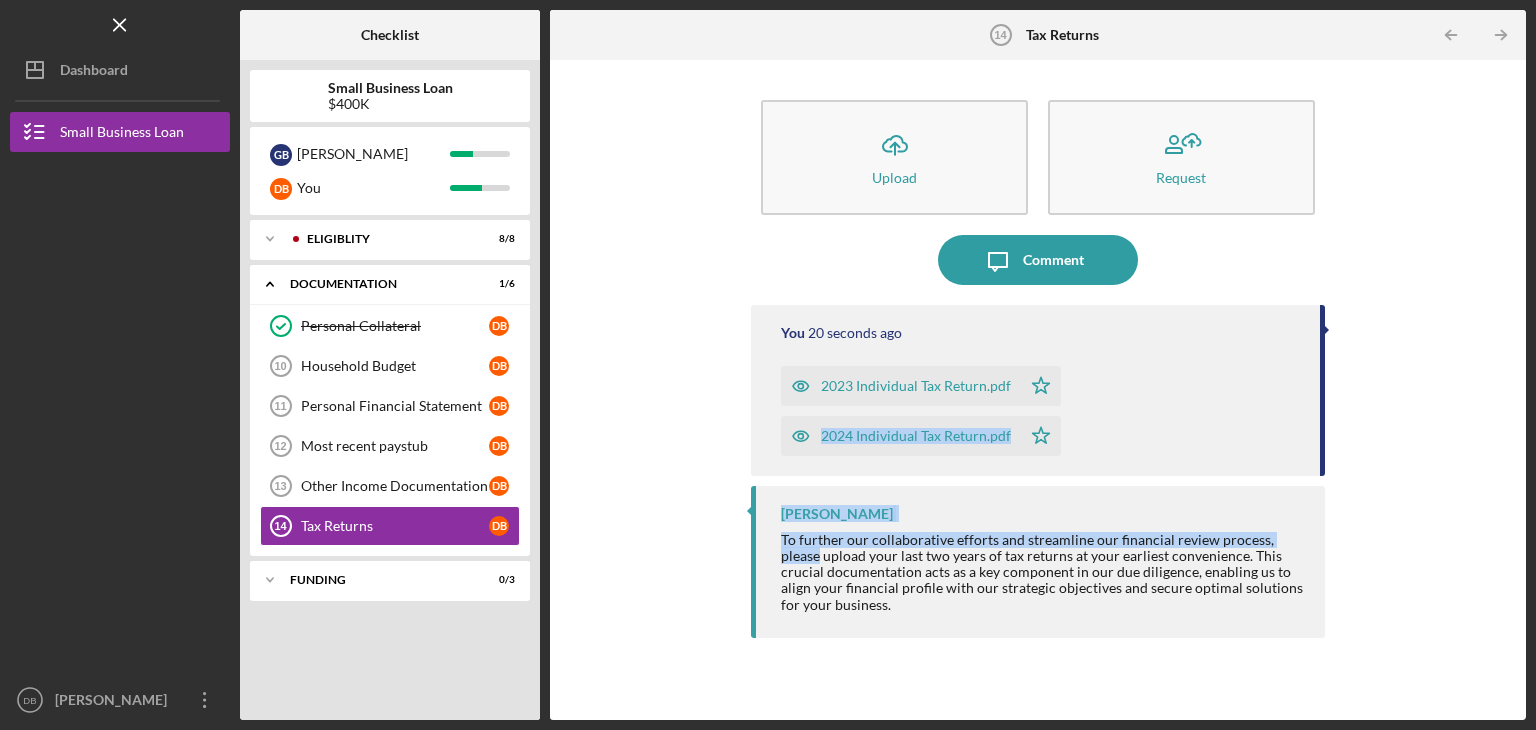
drag, startPoint x: 1318, startPoint y: 405, endPoint x: 1308, endPoint y: 536, distance: 131.4
click at [1308, 536] on div "You 20 seconds ago 2023 Individual Tax Return.pdf Icon/Star 2024 Individual Tax…" at bounding box center [1038, 497] width 574 height 385
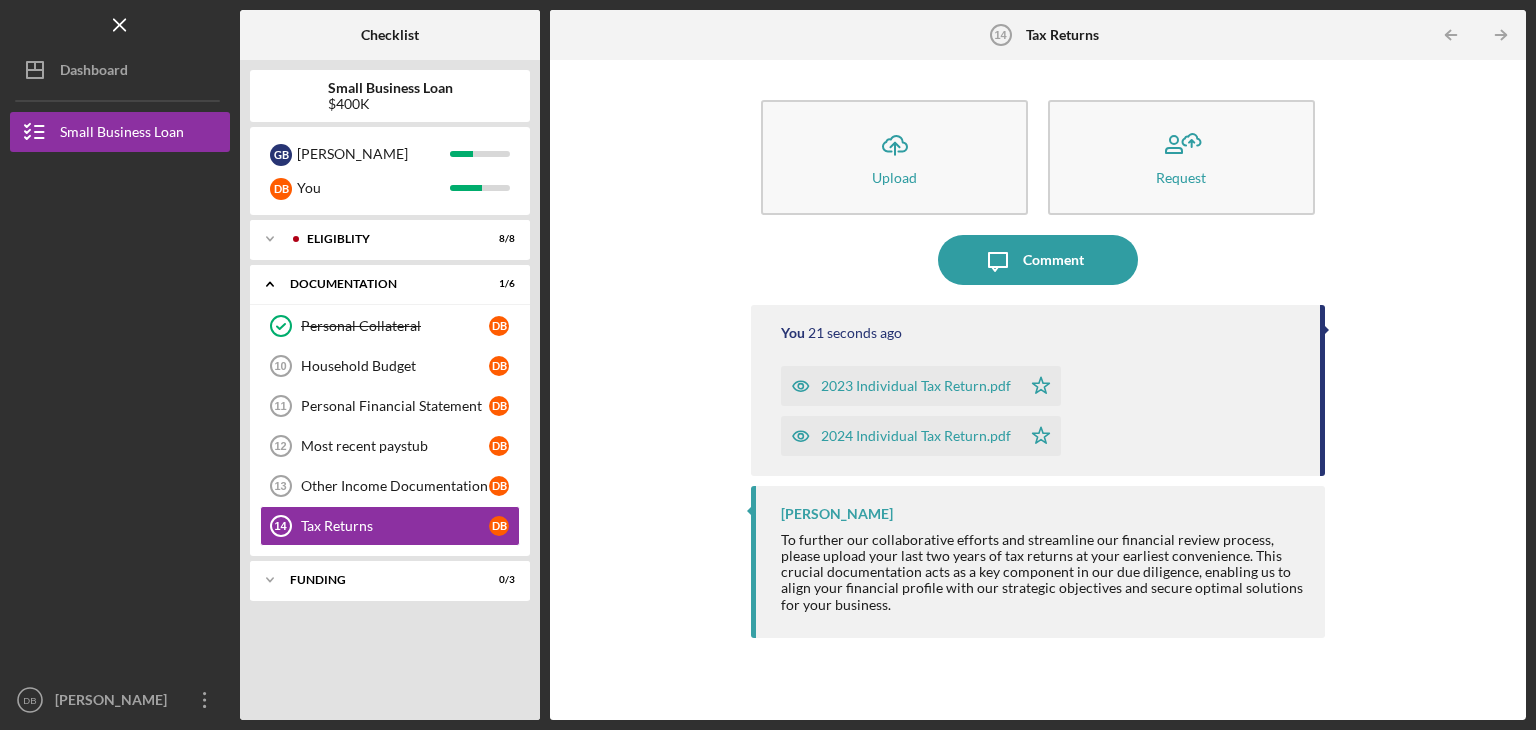
click at [1443, 234] on div "Icon/Upload Upload Request Icon/Message Comment You 21 seconds ago 2023 Individ…" at bounding box center [1038, 390] width 956 height 640
click at [1502, 37] on icon "Icon/Table Pagination Arrow" at bounding box center [1500, 35] width 45 height 45
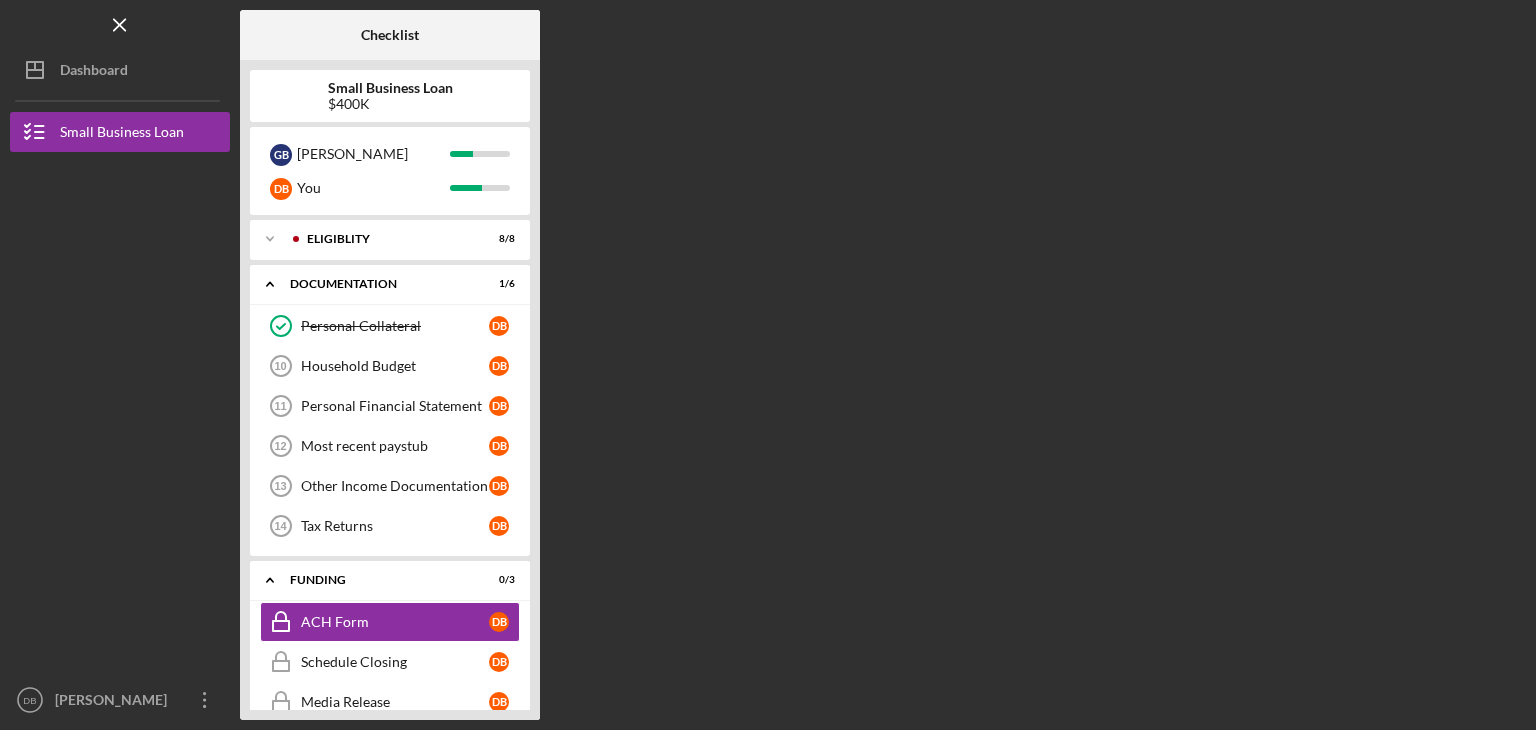
scroll to position [28, 0]
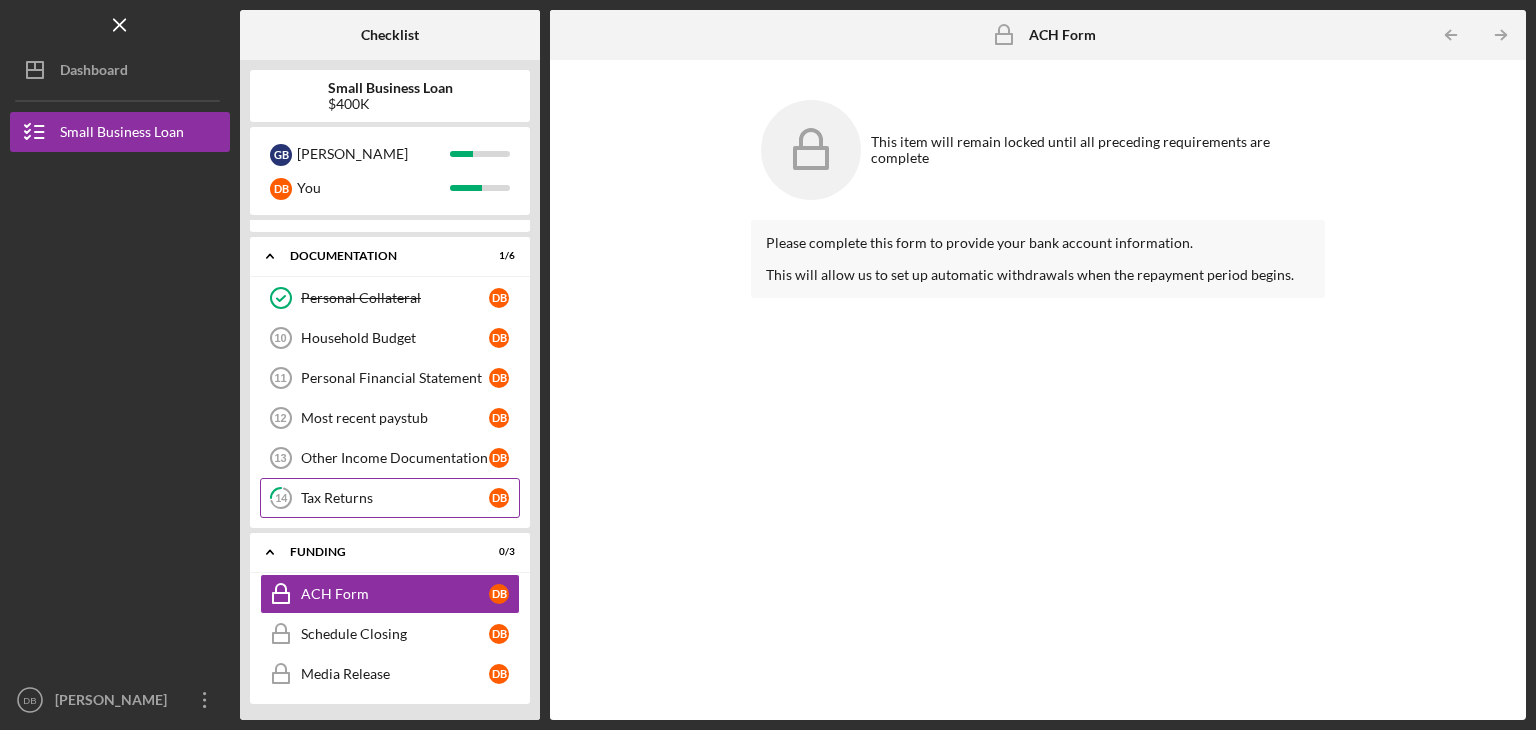
click at [364, 490] on div "Tax Returns" at bounding box center [395, 498] width 188 height 16
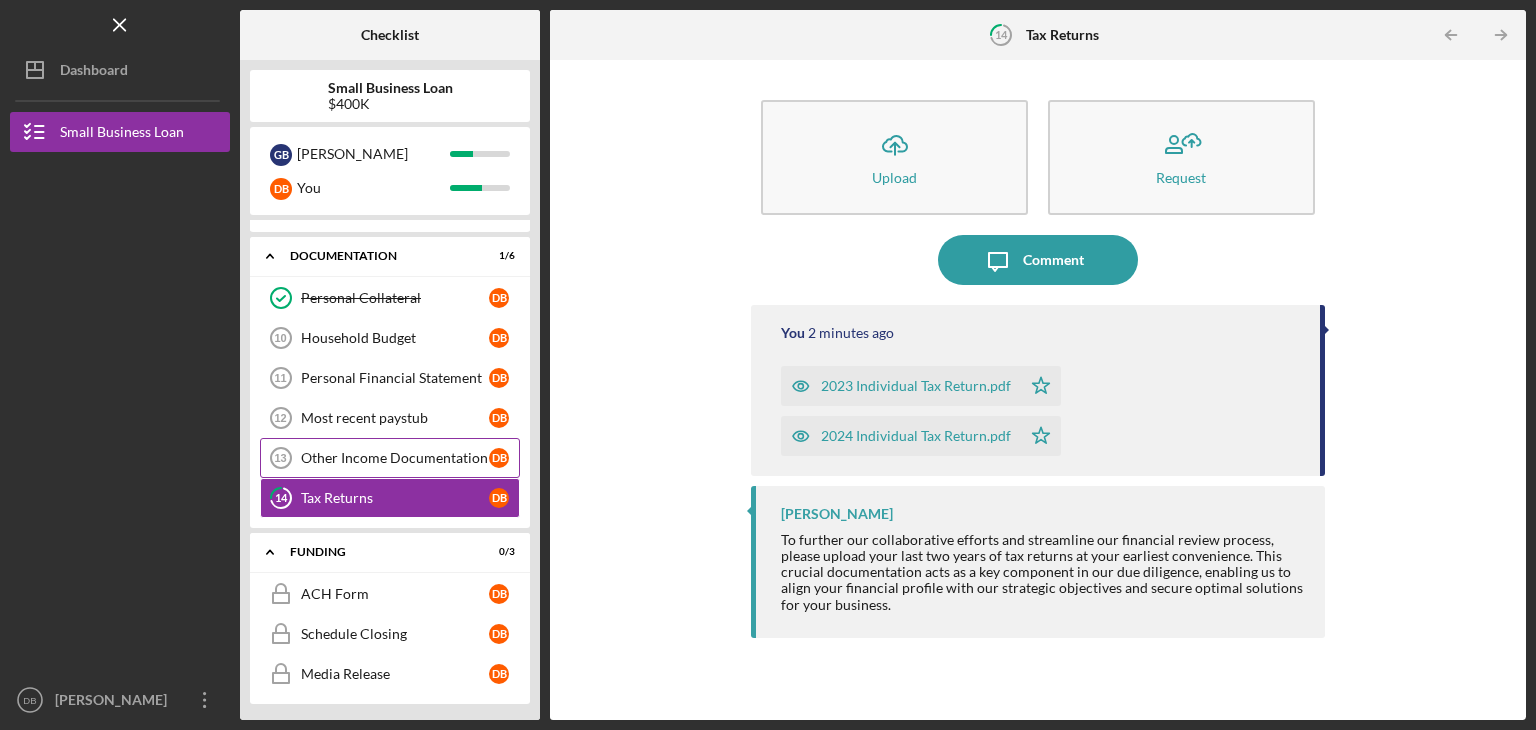
click at [433, 451] on div "Other Income Documentation" at bounding box center [395, 458] width 188 height 16
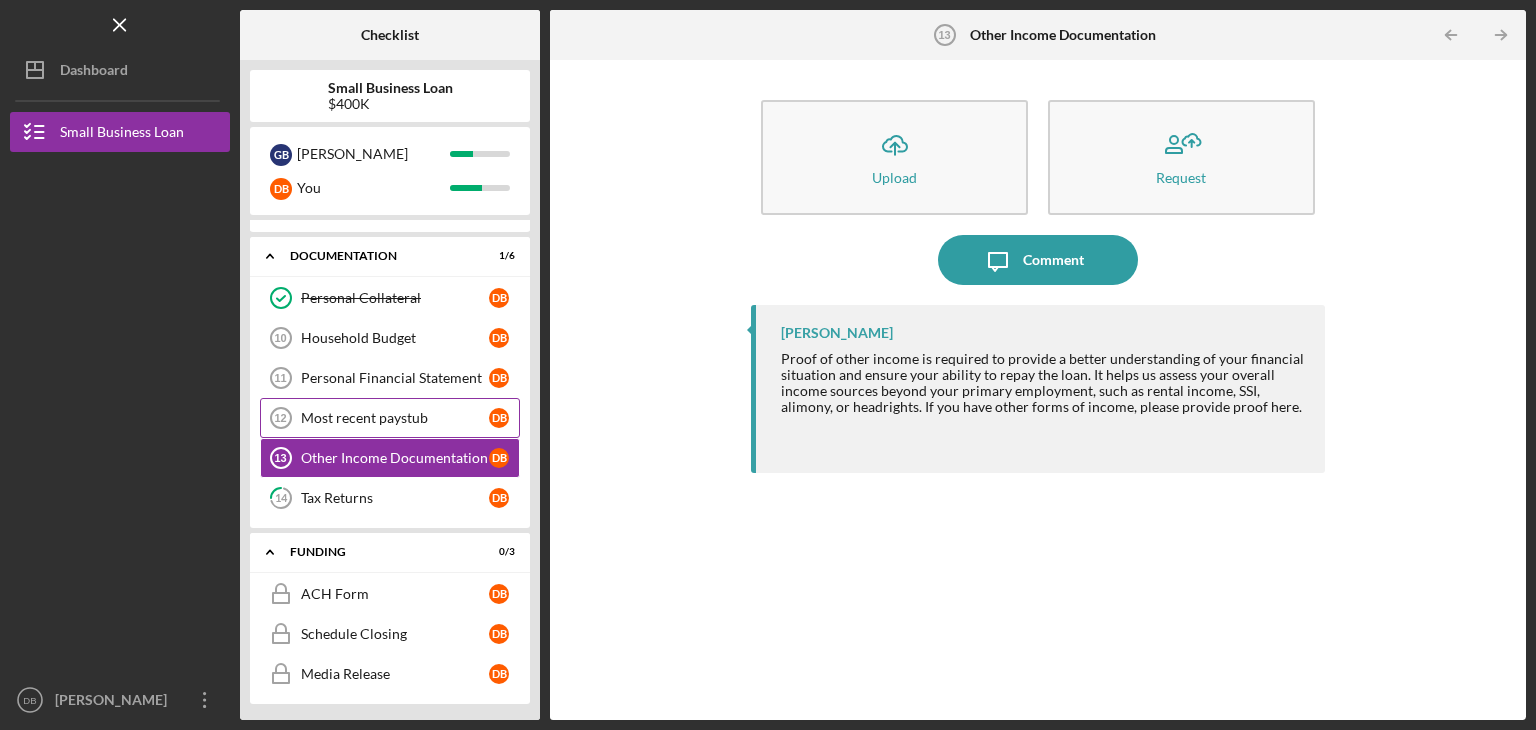
click at [338, 415] on div "Most recent paystub" at bounding box center [395, 418] width 188 height 16
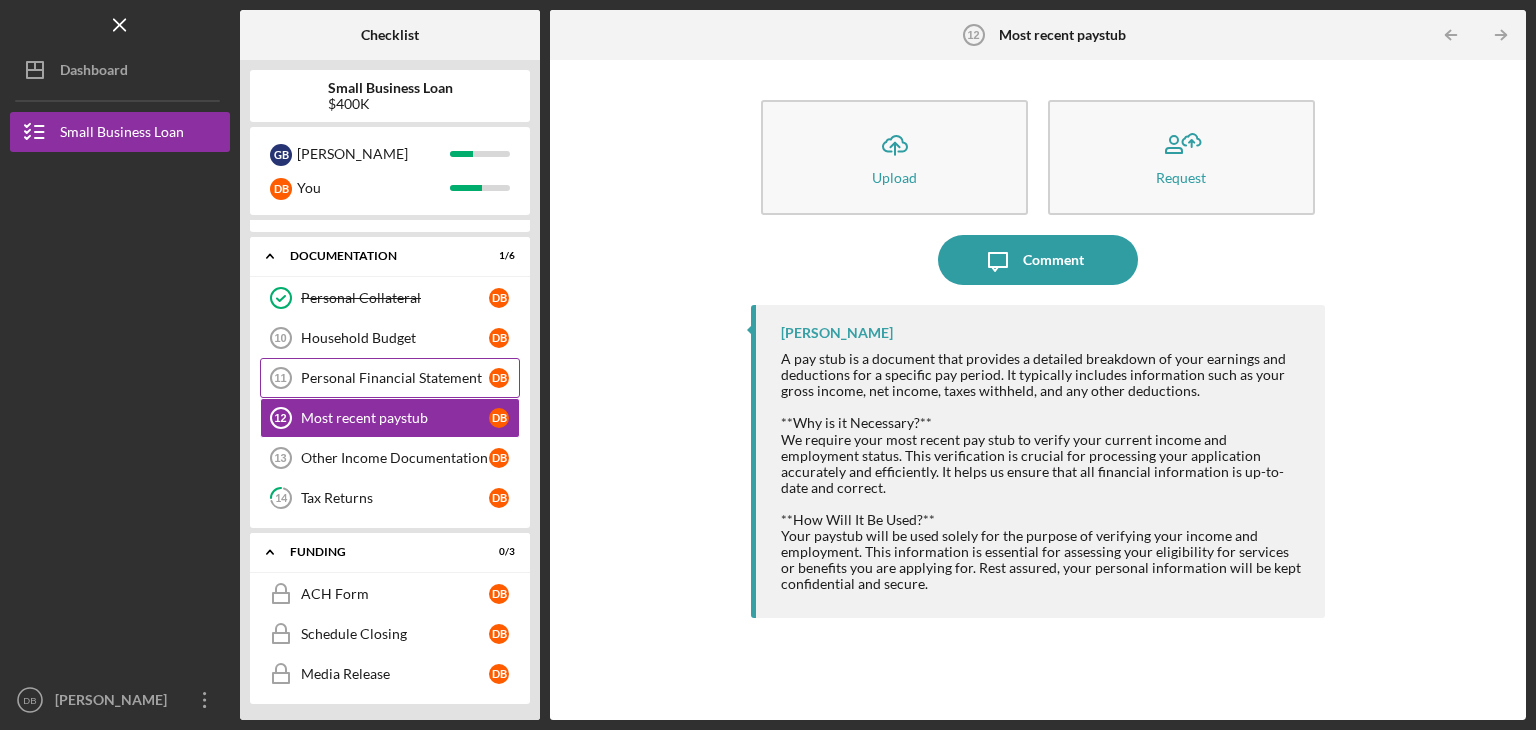
click at [394, 373] on div "Personal Financial Statement" at bounding box center [395, 378] width 188 height 16
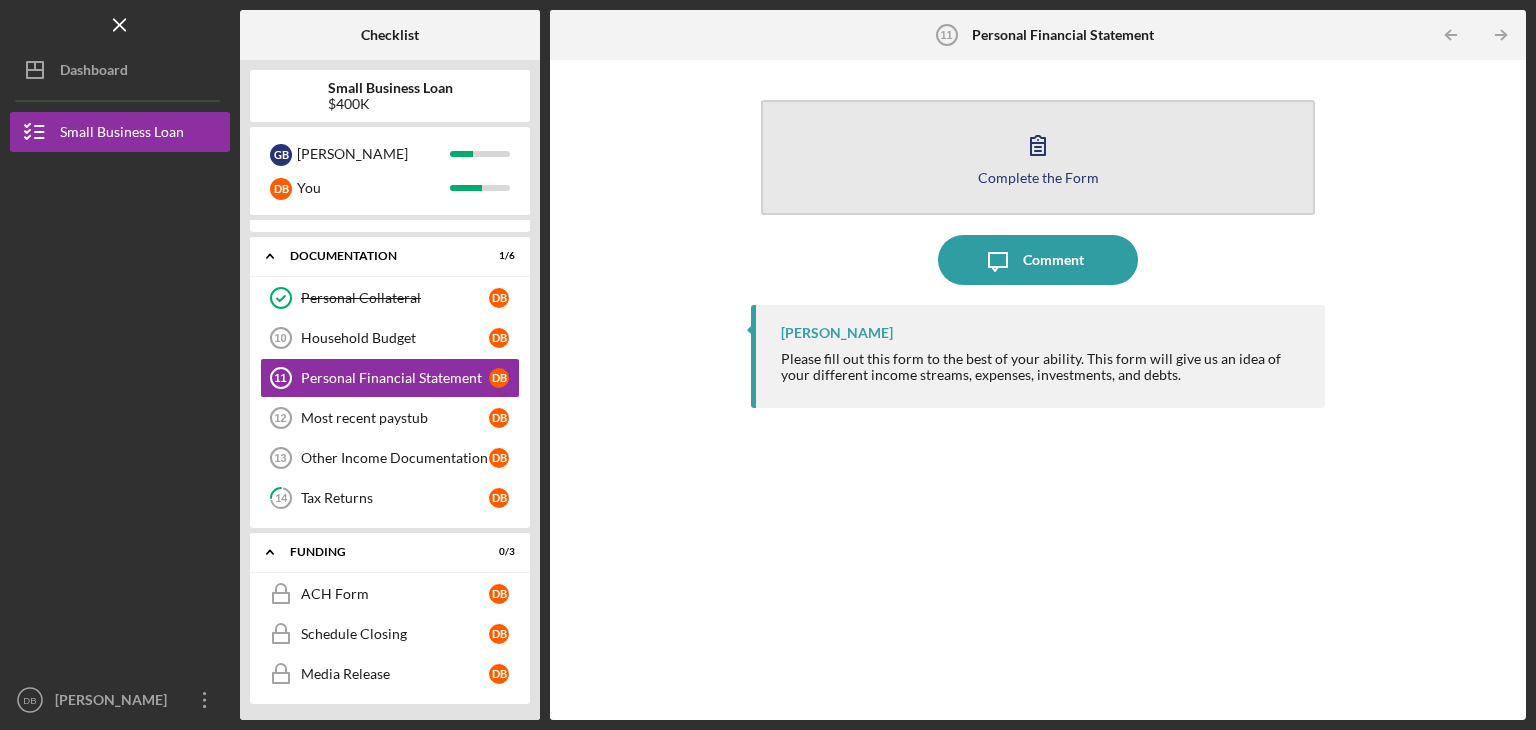
click at [997, 173] on div "Complete the Form" at bounding box center [1038, 177] width 121 height 15
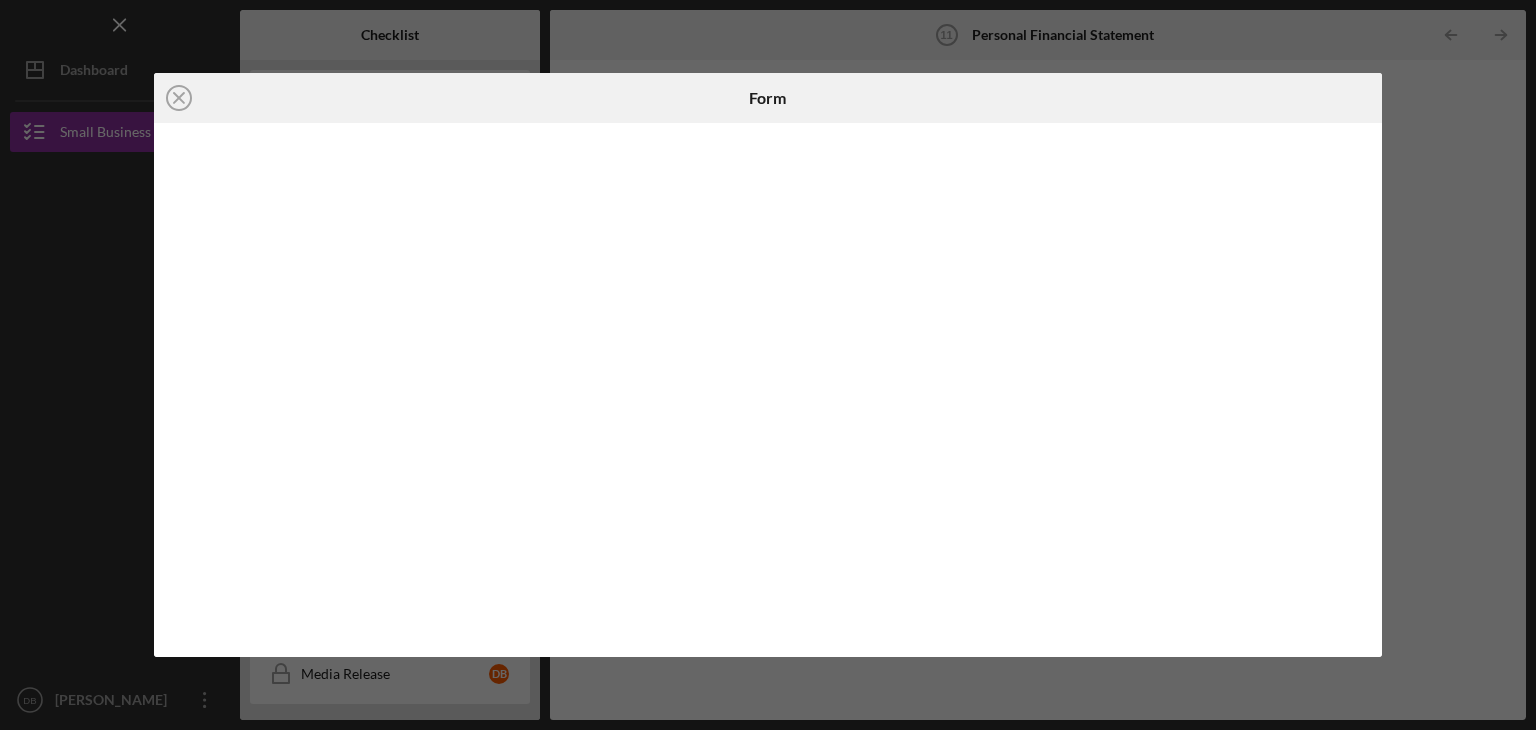
click at [1478, 143] on div "Icon/Close Form" at bounding box center [768, 365] width 1536 height 730
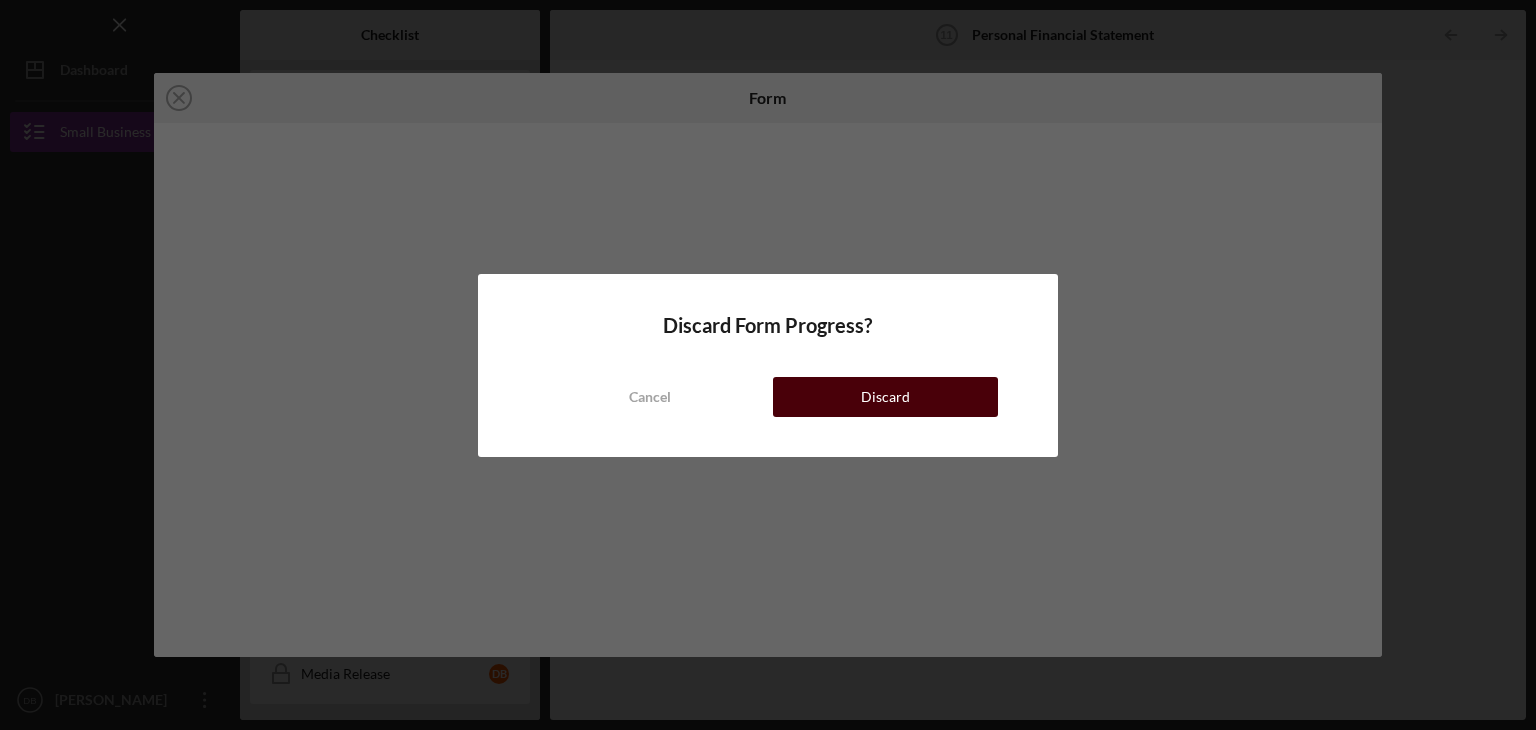
click at [852, 381] on button "Discard" at bounding box center [885, 397] width 225 height 40
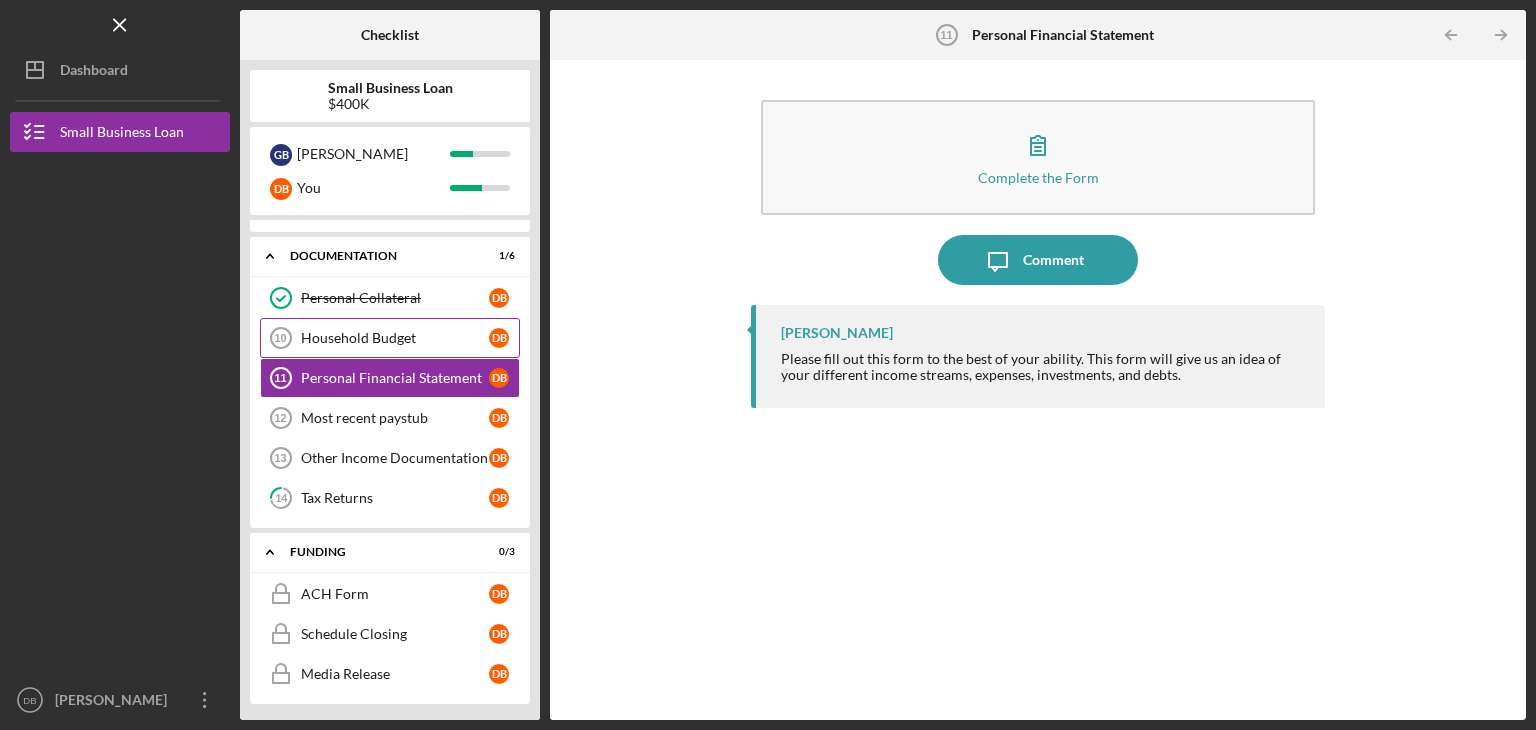
click at [356, 334] on div "Household Budget" at bounding box center [395, 338] width 188 height 16
